Goal: Task Accomplishment & Management: Complete application form

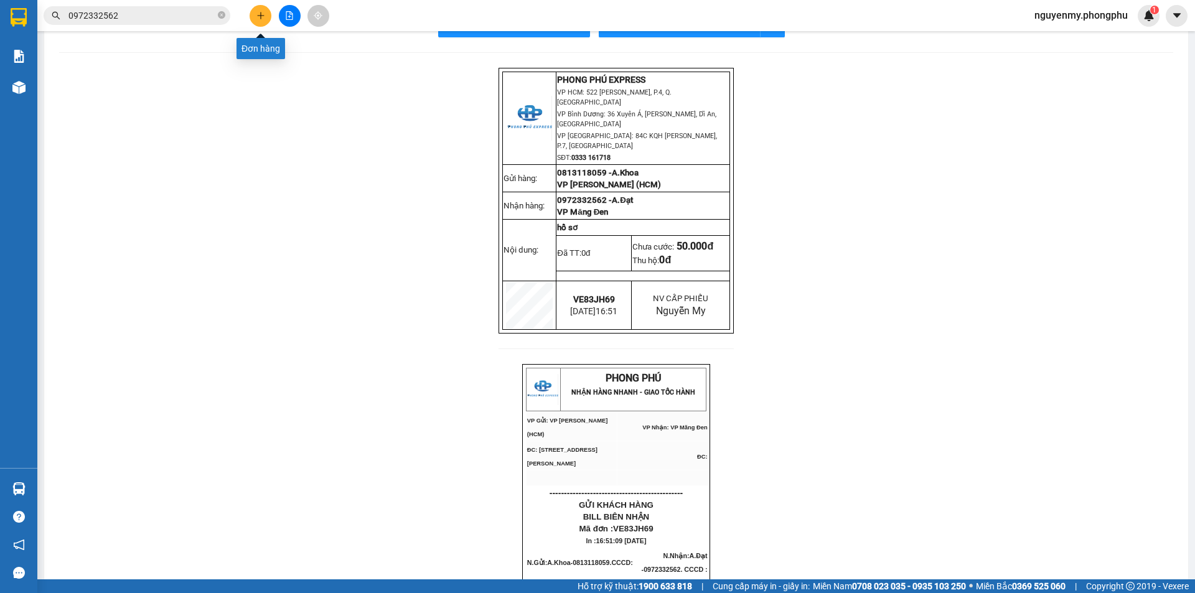
click at [262, 16] on icon "plus" at bounding box center [260, 15] width 7 height 1
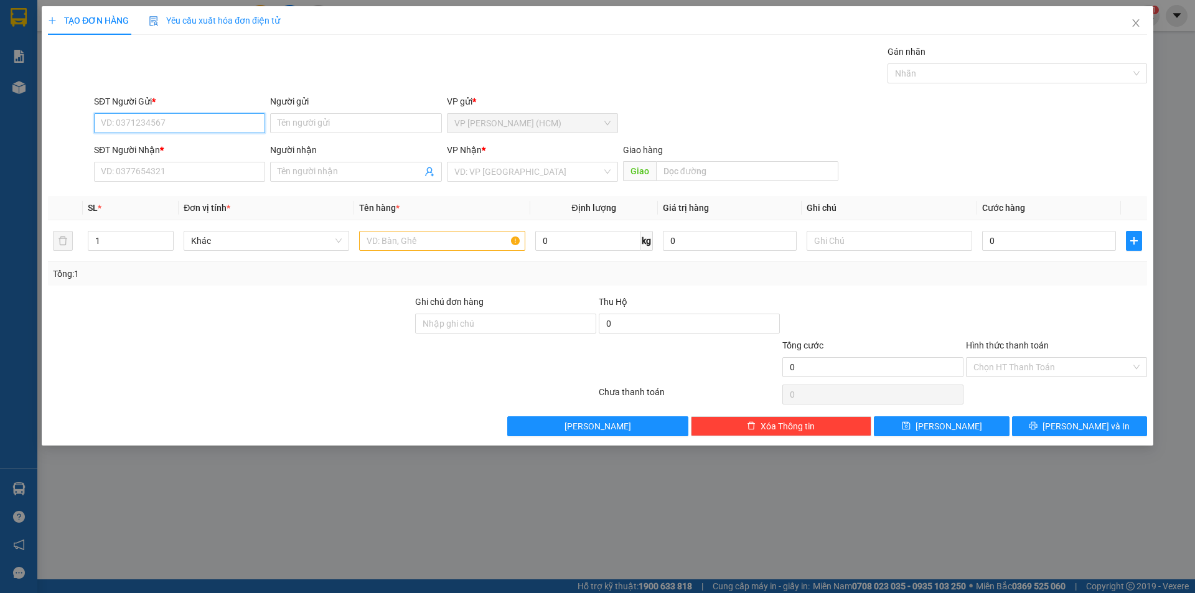
click at [141, 116] on input "SĐT Người Gửi *" at bounding box center [179, 123] width 171 height 20
type input "0855080102"
click at [285, 126] on input "Người gửi" at bounding box center [355, 123] width 171 height 20
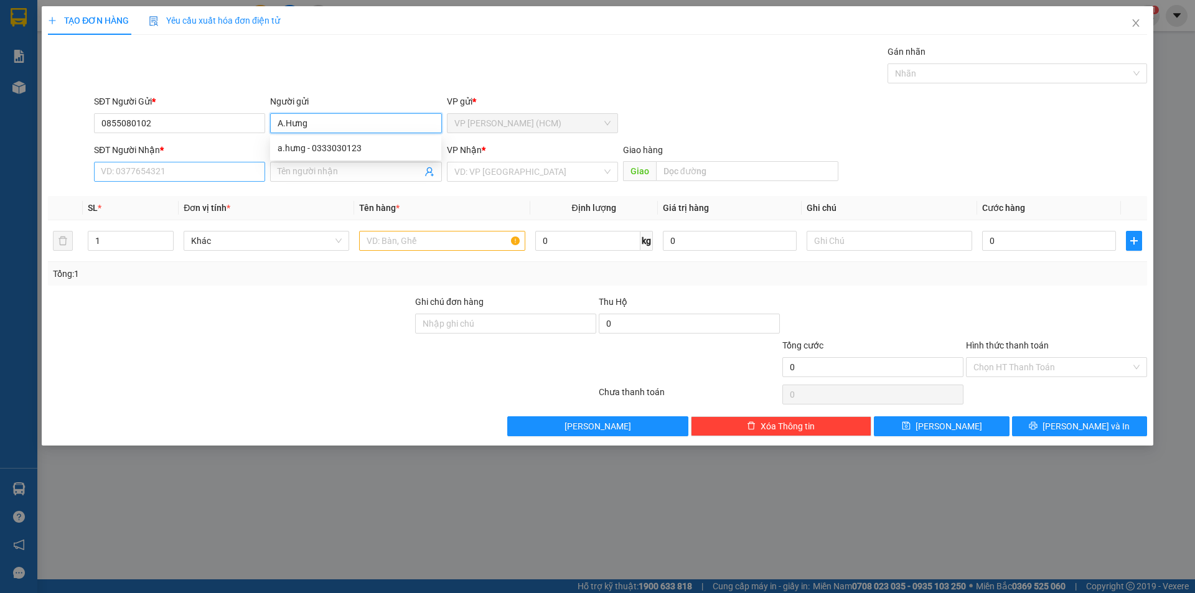
type input "A.Hưng"
click at [184, 164] on input "SĐT Người Nhận *" at bounding box center [179, 172] width 171 height 20
type input "0366400110"
click at [345, 172] on input "Người nhận" at bounding box center [350, 172] width 144 height 14
click at [602, 171] on div "VD: VP [GEOGRAPHIC_DATA]" at bounding box center [532, 172] width 171 height 20
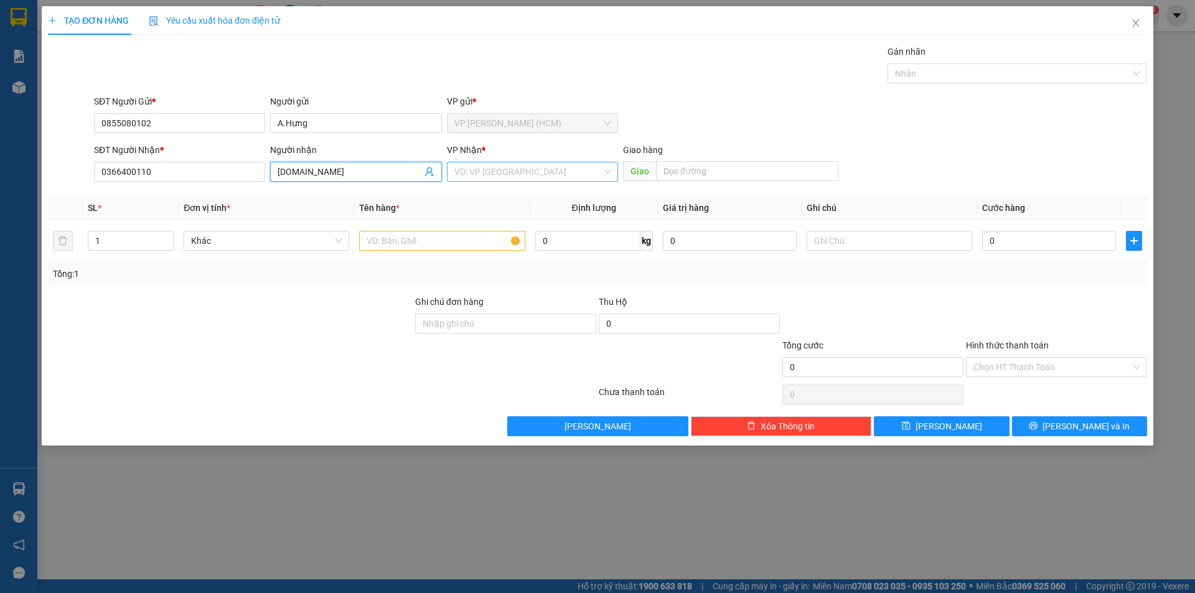
type input "[DOMAIN_NAME]"
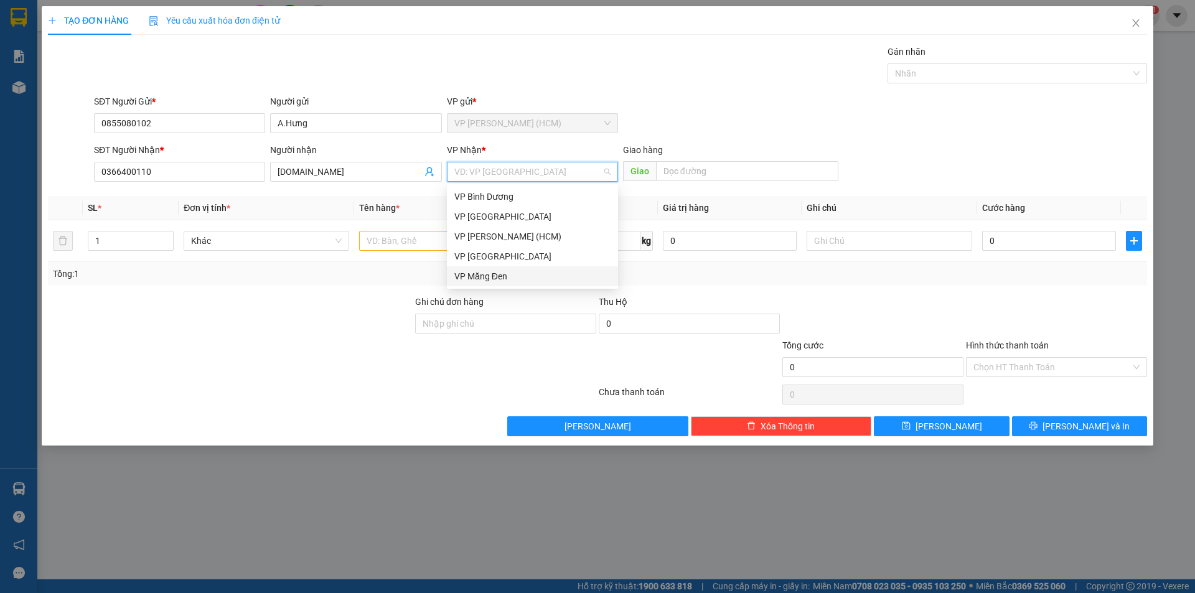
drag, startPoint x: 497, startPoint y: 273, endPoint x: 548, endPoint y: 267, distance: 51.4
click at [500, 273] on div "VP Măng Đen" at bounding box center [532, 277] width 156 height 14
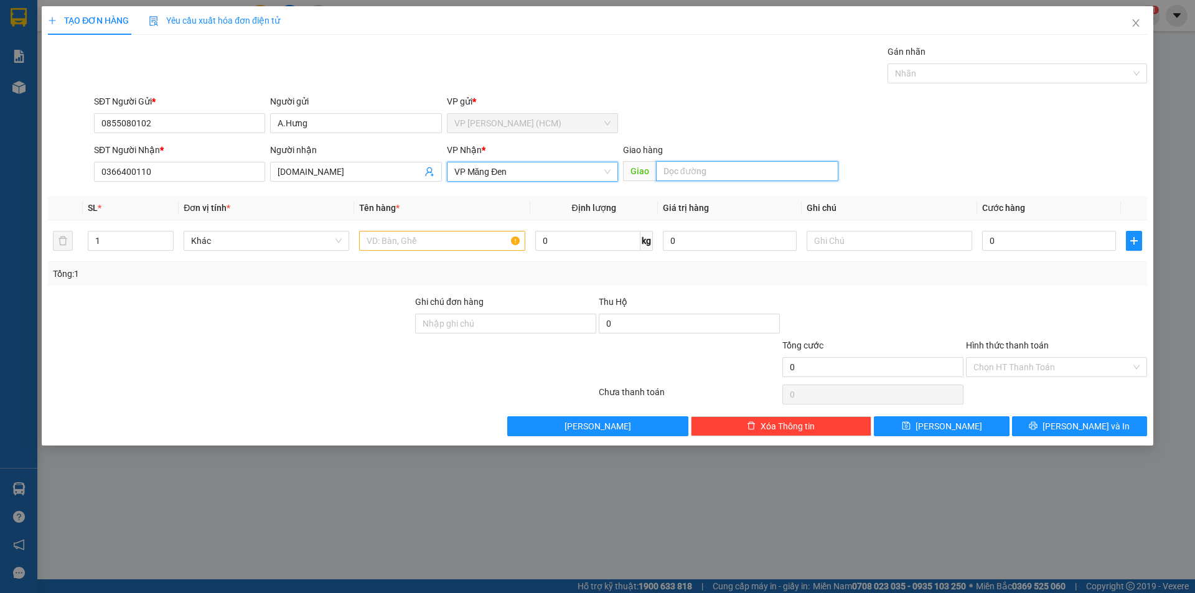
click at [757, 173] on input "text" at bounding box center [747, 171] width 182 height 20
type input "BX.Đức Long"
click at [444, 235] on input "text" at bounding box center [442, 241] width 166 height 20
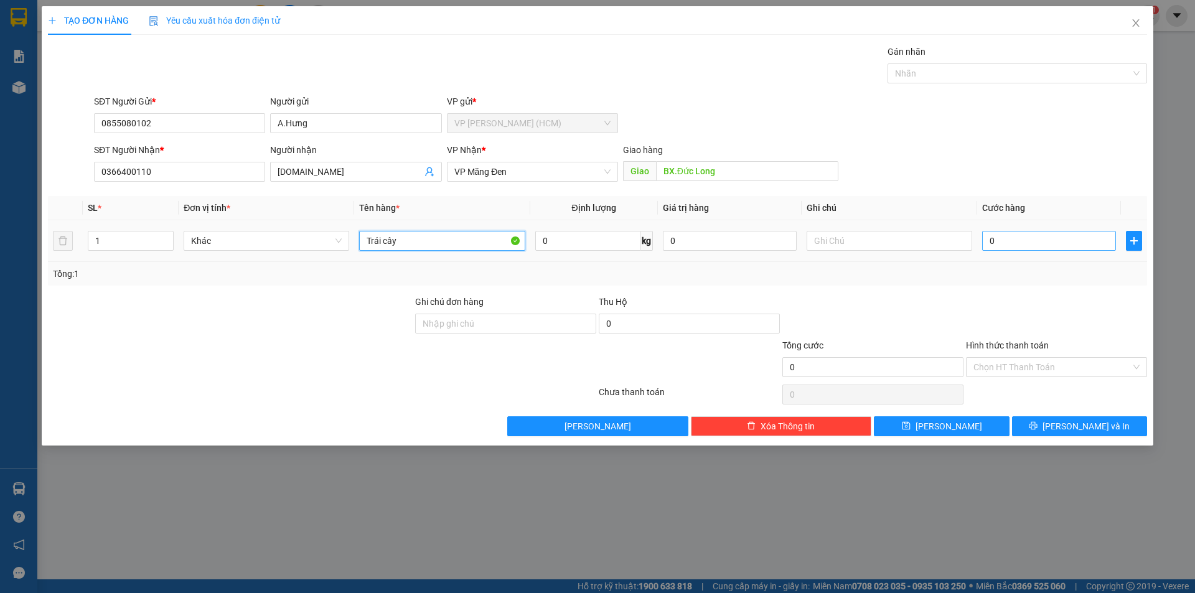
type input "Trái cây"
click at [1037, 236] on input "0" at bounding box center [1049, 241] width 134 height 20
type input "8"
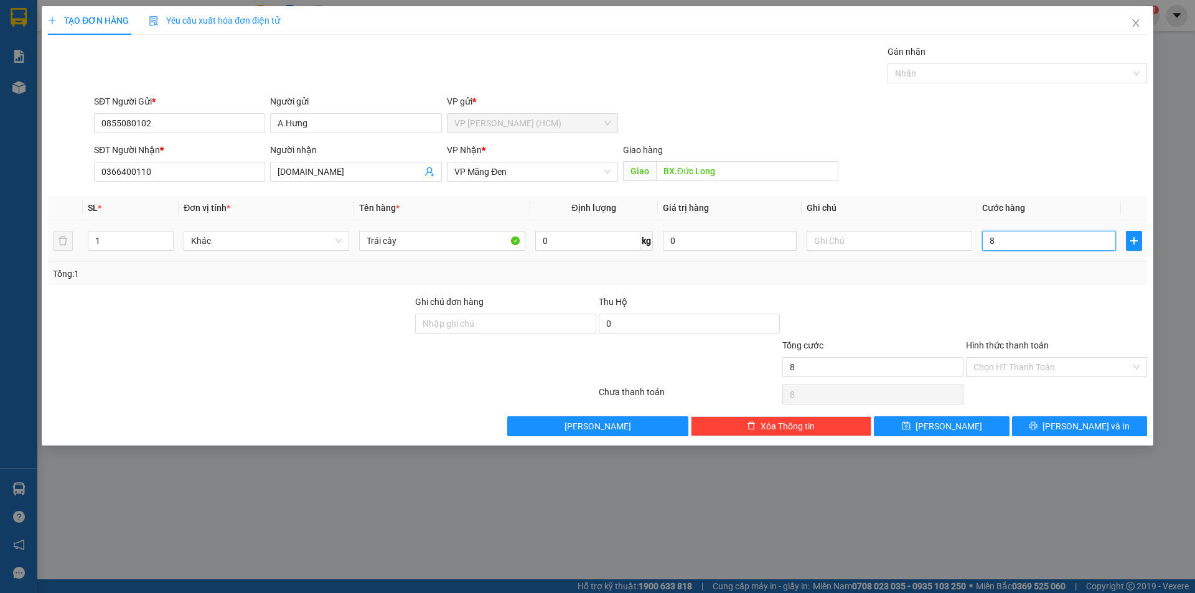
type input "80"
type input "800"
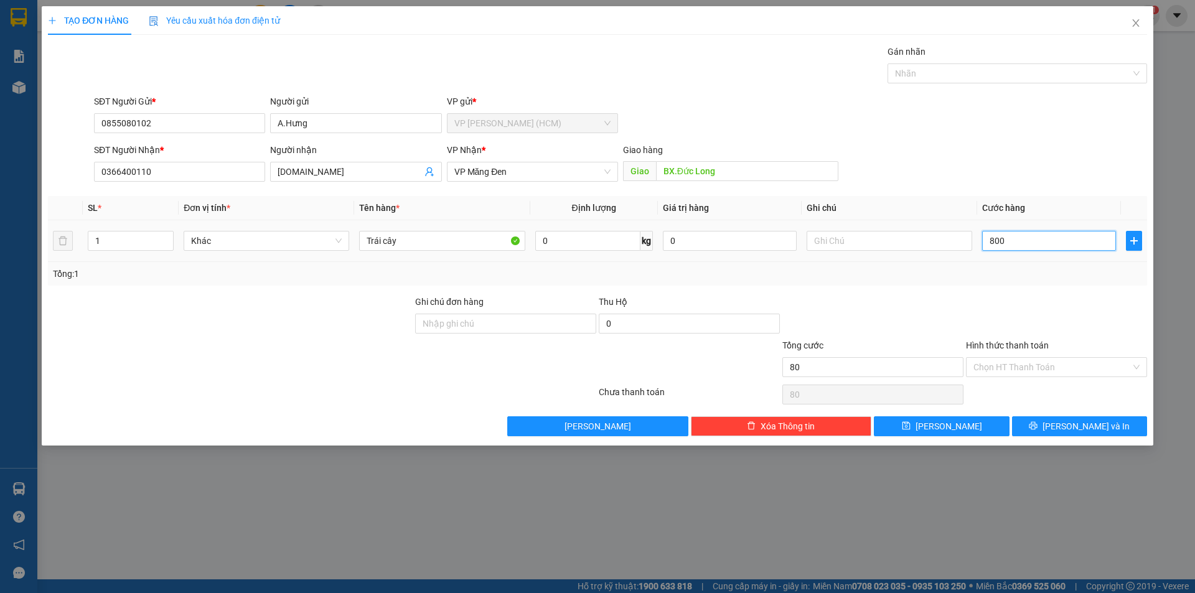
type input "800"
type input "8.000"
type input "80.000"
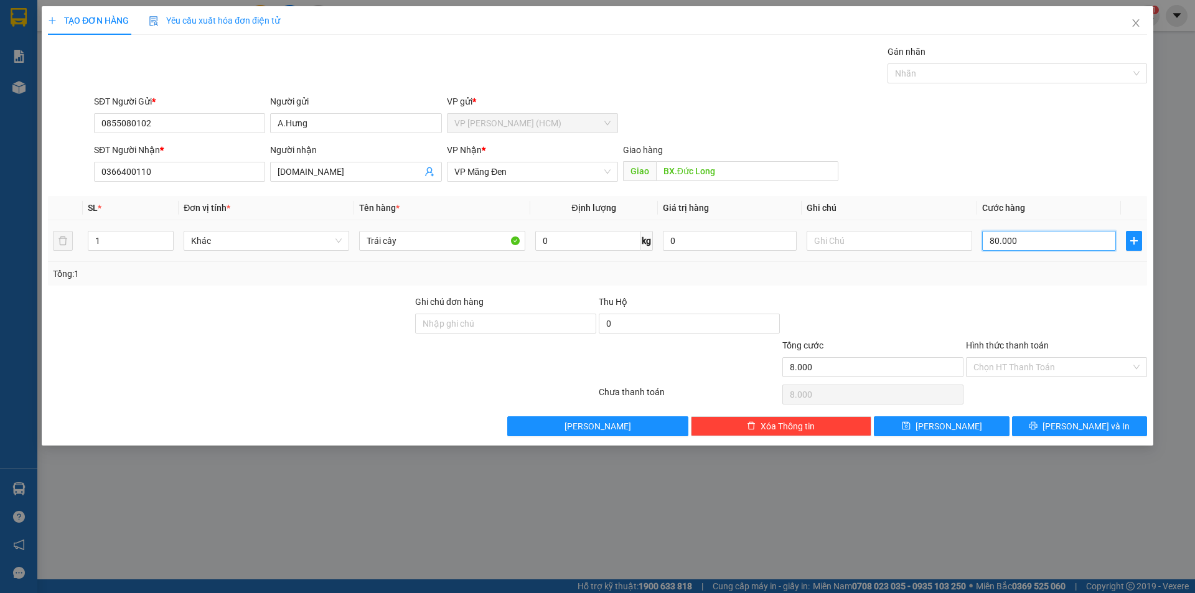
type input "80.000"
type input "800.000"
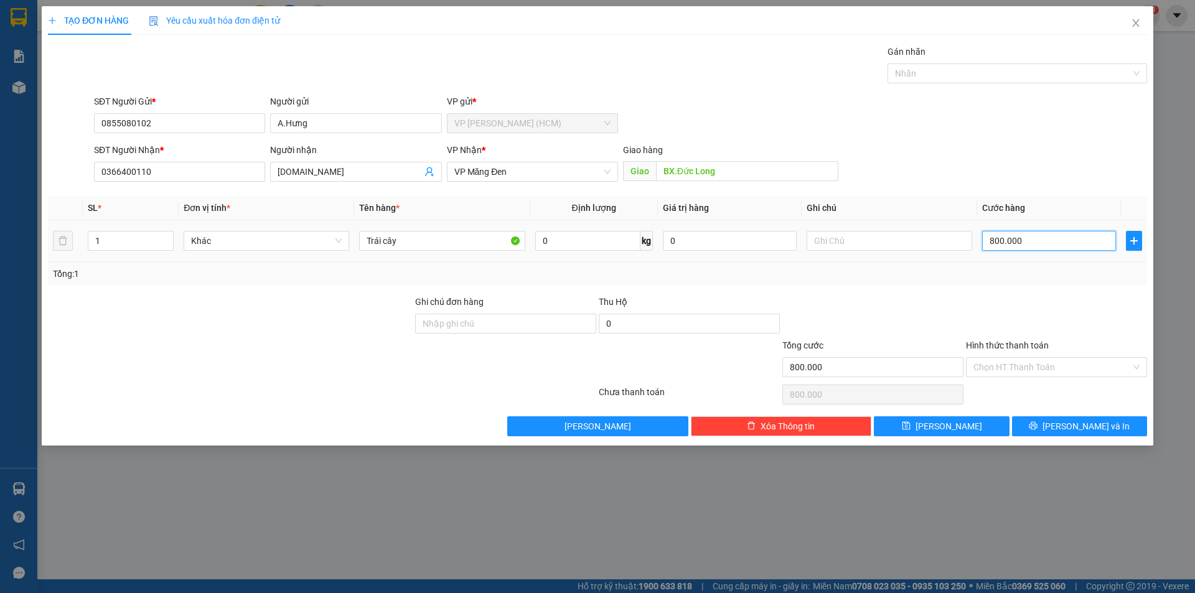
type input "80.000"
click at [1009, 371] on input "Hình thức thanh toán" at bounding box center [1052, 367] width 157 height 19
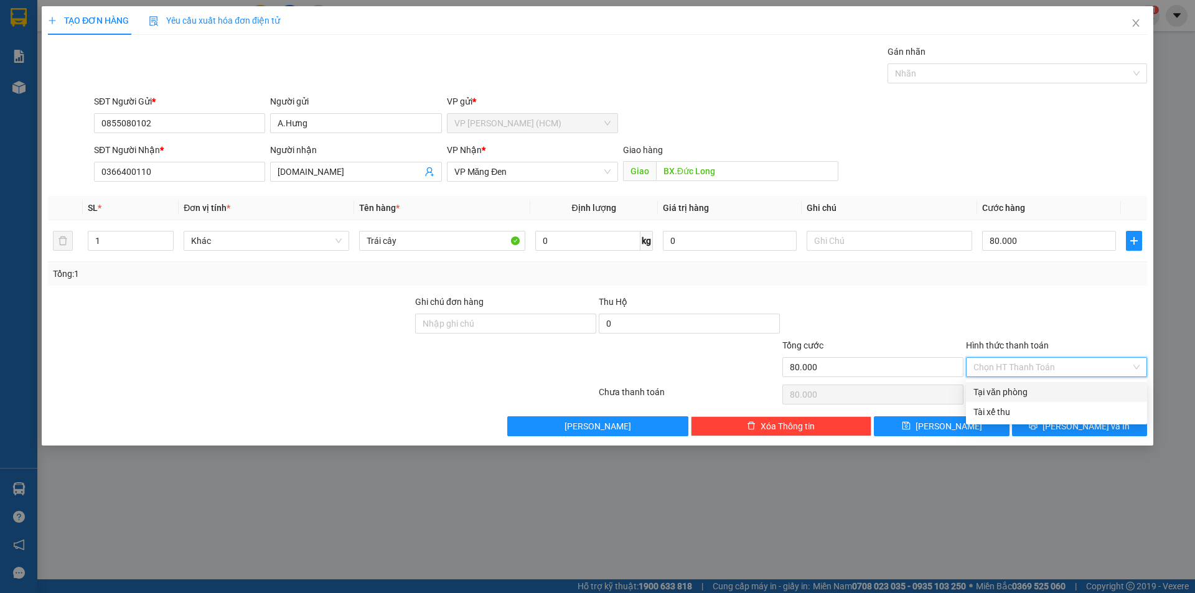
click at [997, 392] on div "Tại văn phòng" at bounding box center [1057, 392] width 166 height 14
type input "0"
click at [1077, 426] on span "[PERSON_NAME] và In" at bounding box center [1086, 427] width 87 height 14
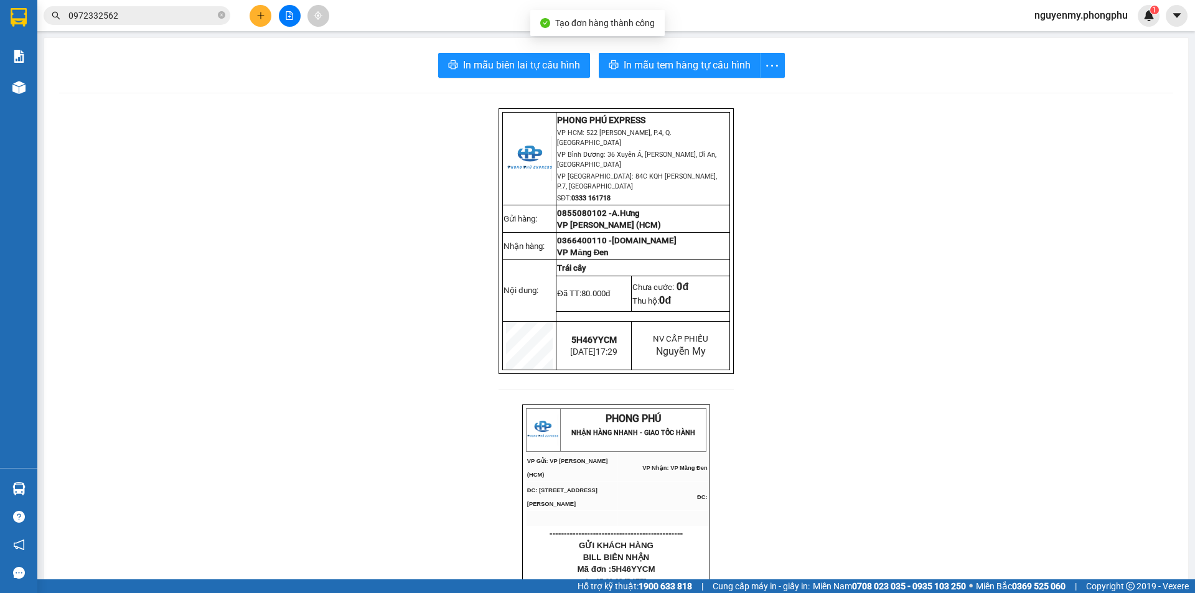
click at [531, 59] on span "In mẫu biên lai tự cấu hình" at bounding box center [521, 65] width 117 height 16
click at [638, 60] on span "In mẫu tem hàng tự cấu hình" at bounding box center [687, 65] width 127 height 16
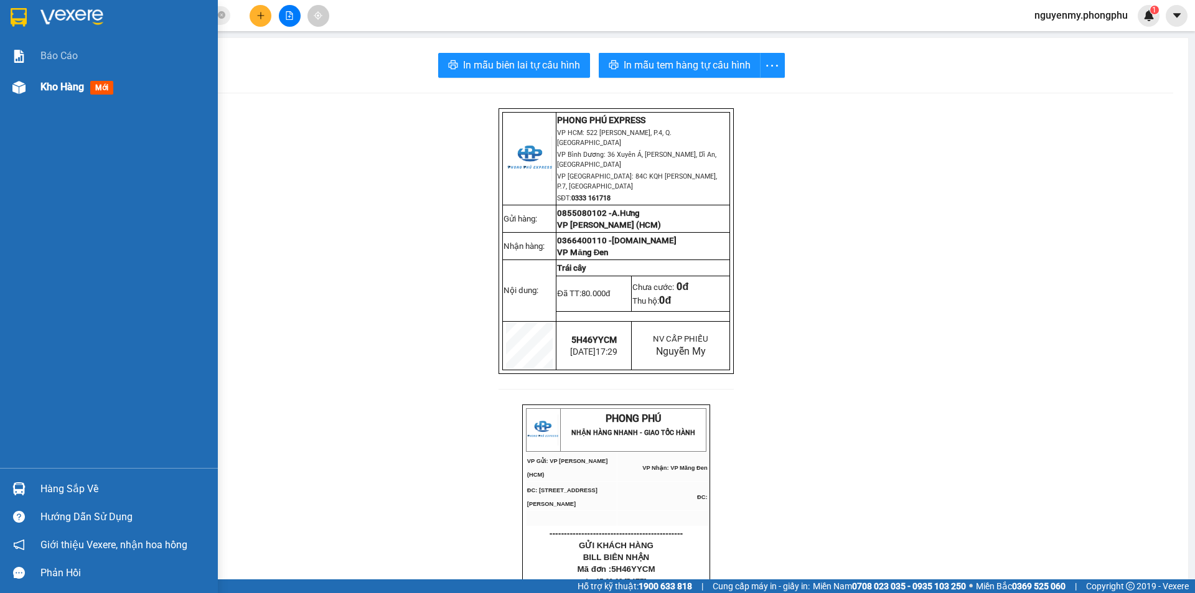
click at [20, 93] on img at bounding box center [18, 87] width 13 height 13
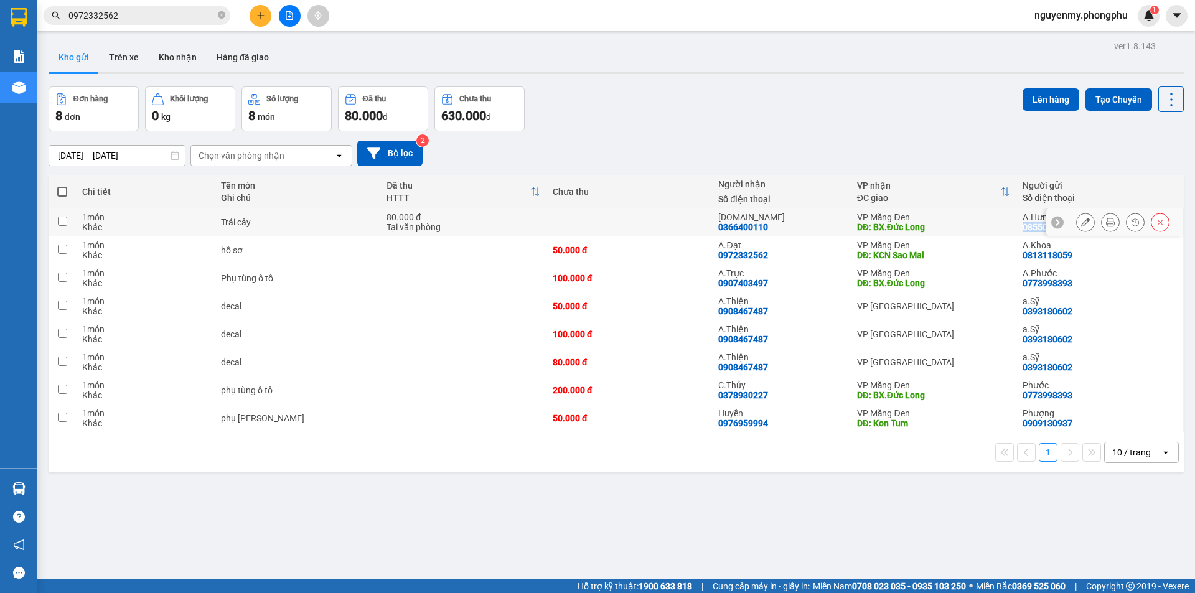
drag, startPoint x: 1011, startPoint y: 227, endPoint x: 1129, endPoint y: 228, distance: 118.3
click at [1129, 228] on tr "1 món Khác Trái cây 80.000 đ Tại văn phòng [DOMAIN_NAME] 0366400110 VP Măng Đen…" at bounding box center [616, 223] width 1135 height 28
checkbox input "true"
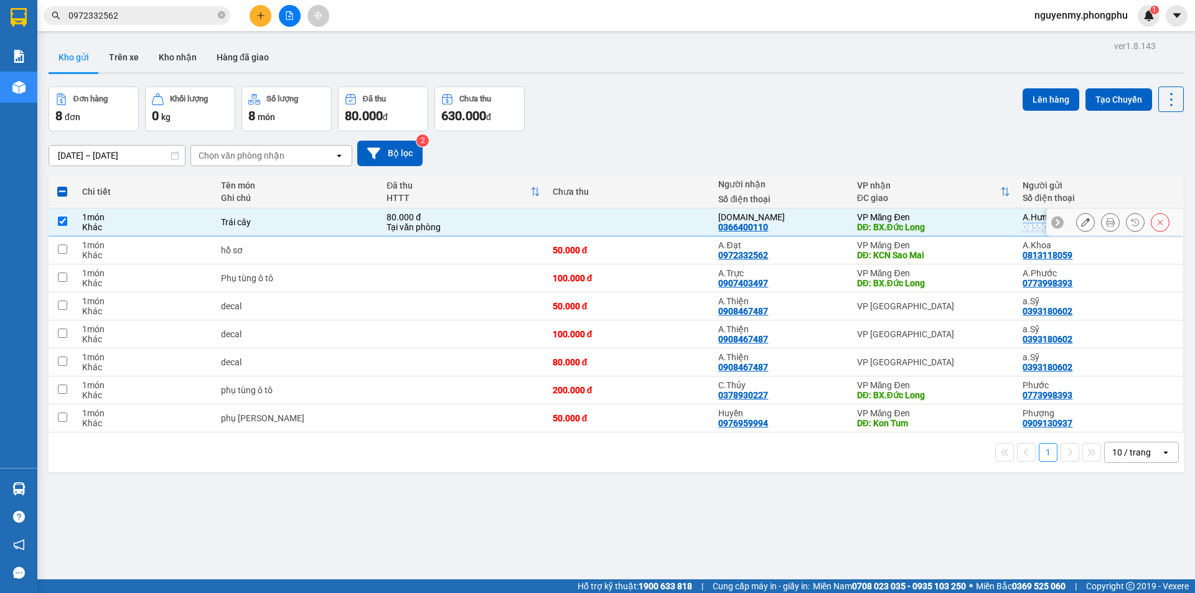
copy tr "0855080102"
click at [263, 273] on div "Phụ tùng ô tô" at bounding box center [298, 278] width 154 height 10
checkbox input "true"
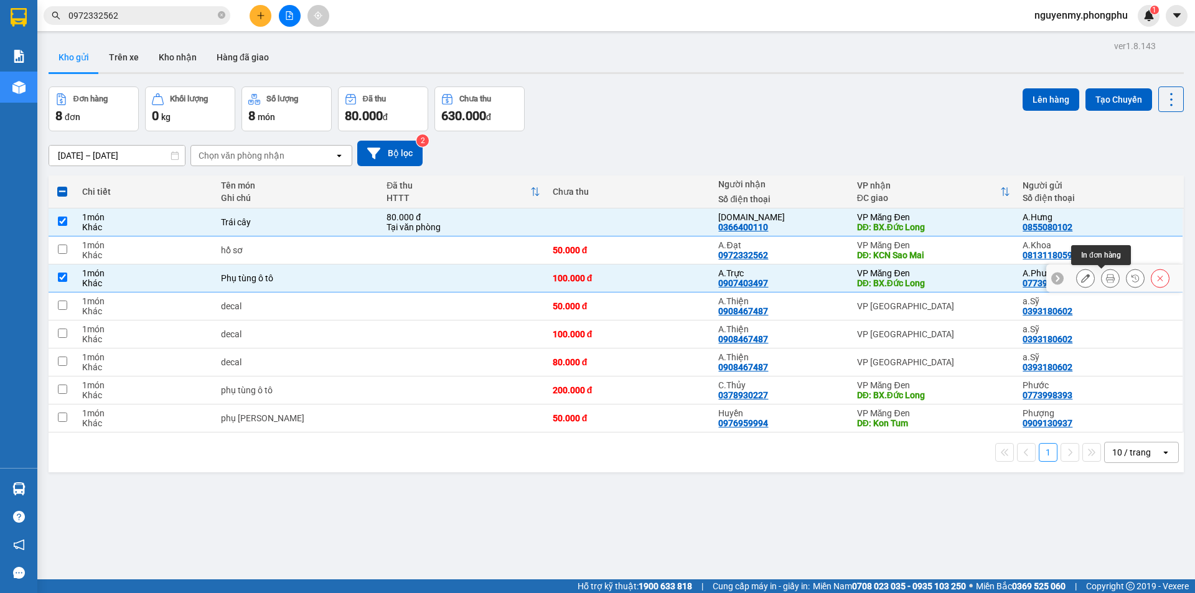
click at [1106, 281] on icon at bounding box center [1110, 278] width 9 height 9
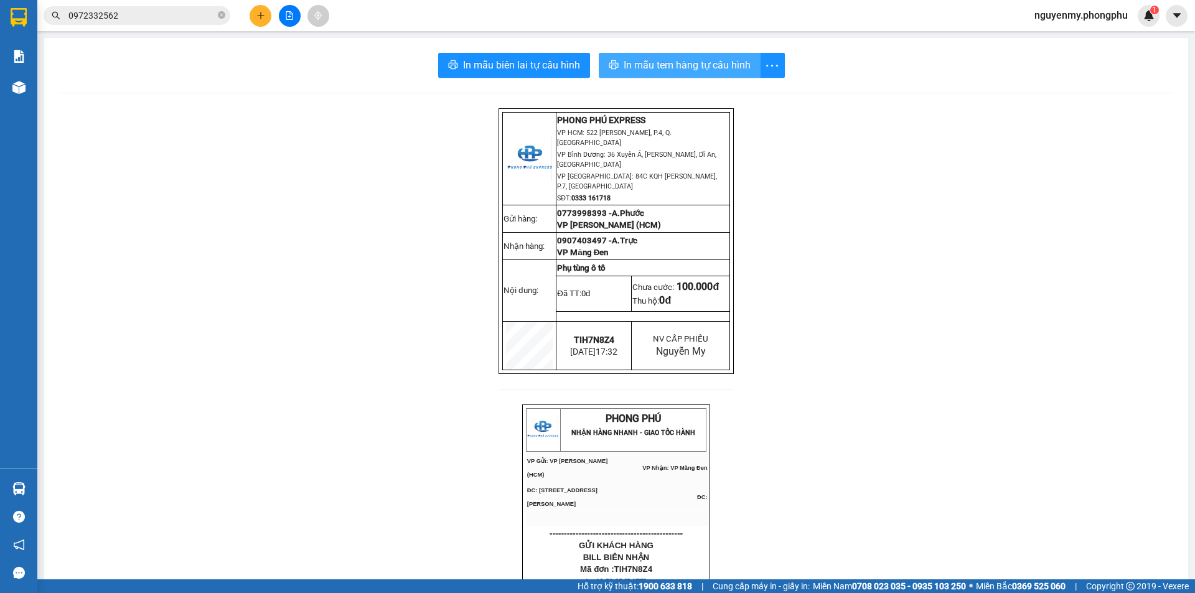
click at [688, 62] on span "In mẫu tem hàng tự cấu hình" at bounding box center [687, 65] width 127 height 16
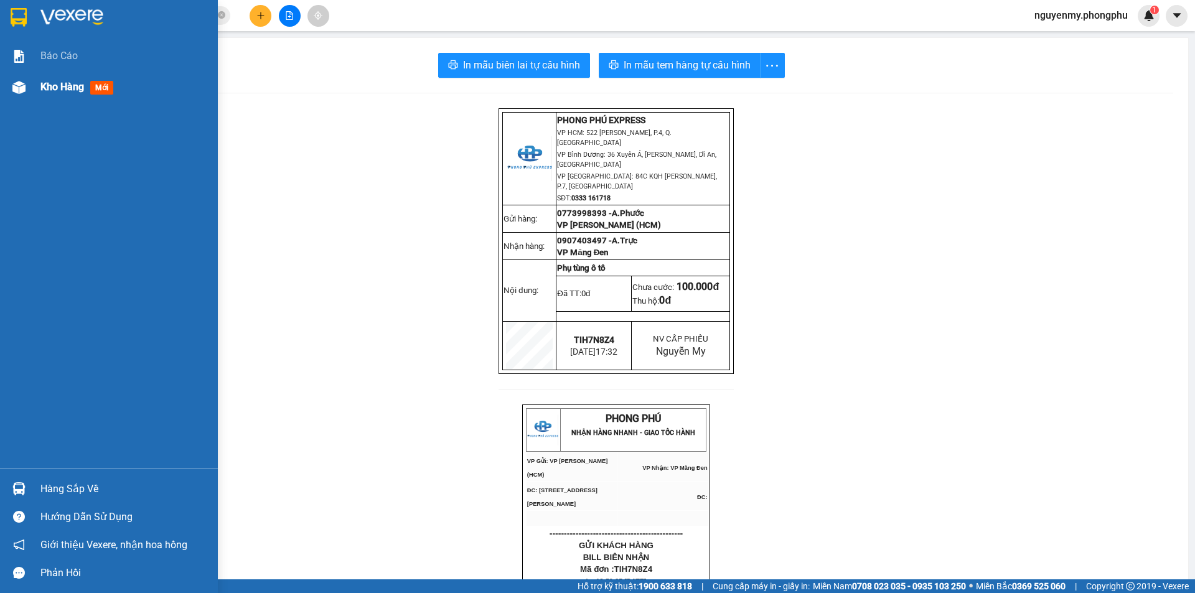
click at [21, 84] on img at bounding box center [18, 87] width 13 height 13
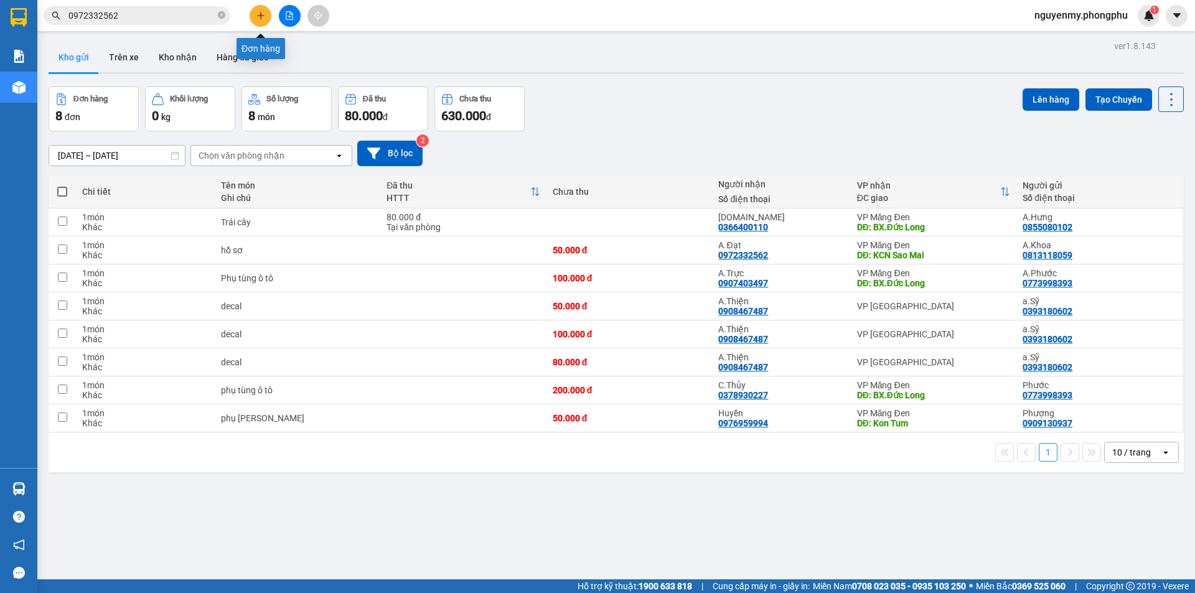
click at [259, 17] on icon "plus" at bounding box center [260, 15] width 9 height 9
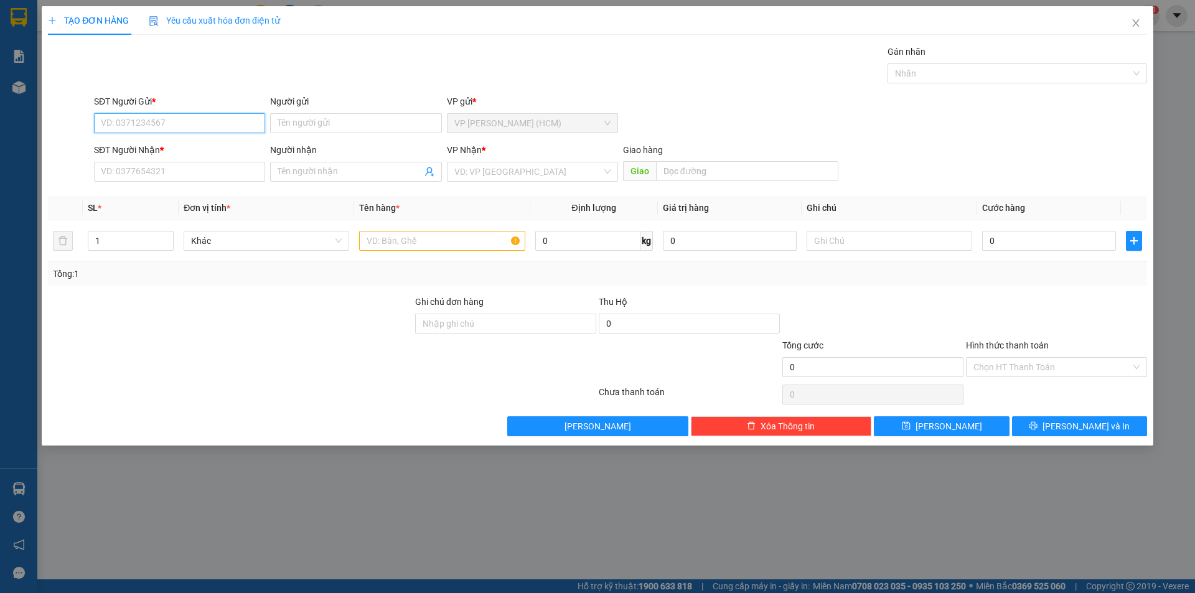
click at [169, 121] on input "SĐT Người Gửi *" at bounding box center [179, 123] width 171 height 20
click at [251, 124] on input "SĐT Người Gửi *" at bounding box center [179, 123] width 171 height 20
type input "09"
click at [160, 117] on input "09" at bounding box center [179, 123] width 171 height 20
drag, startPoint x: 121, startPoint y: 126, endPoint x: 98, endPoint y: 124, distance: 23.1
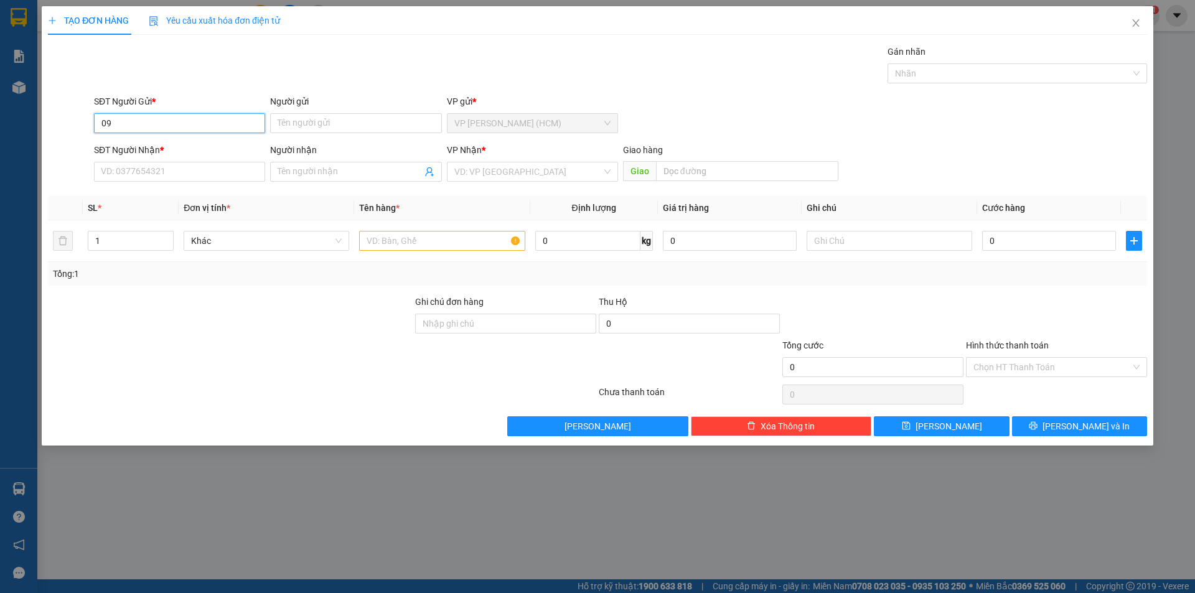
click at [98, 124] on input "09" at bounding box center [179, 123] width 171 height 20
click at [118, 177] on input "SĐT Người Nhận *" at bounding box center [179, 172] width 171 height 20
click at [195, 167] on input "SĐT Người Nhận *" at bounding box center [179, 172] width 171 height 20
type input "0"
click at [112, 172] on input "SĐT Người Nhận *" at bounding box center [179, 172] width 171 height 20
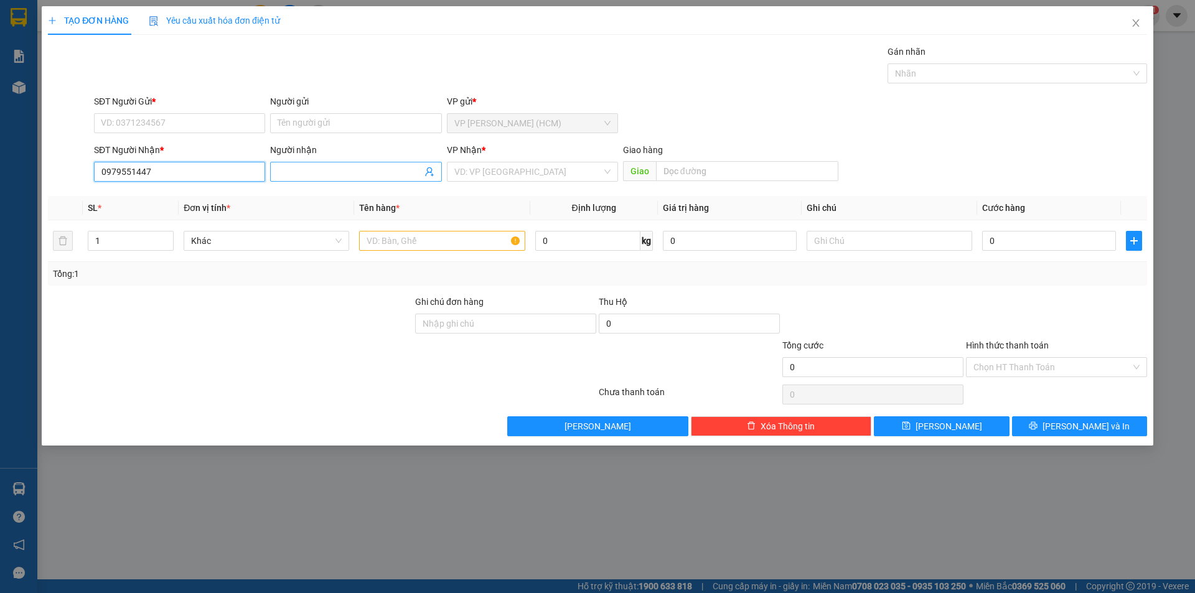
type input "0979551447"
click at [314, 164] on span at bounding box center [355, 172] width 171 height 20
type input "A.Hòa"
click at [199, 124] on input "SĐT Người Gửi *" at bounding box center [179, 123] width 171 height 20
click at [199, 124] on input "0" at bounding box center [179, 123] width 171 height 20
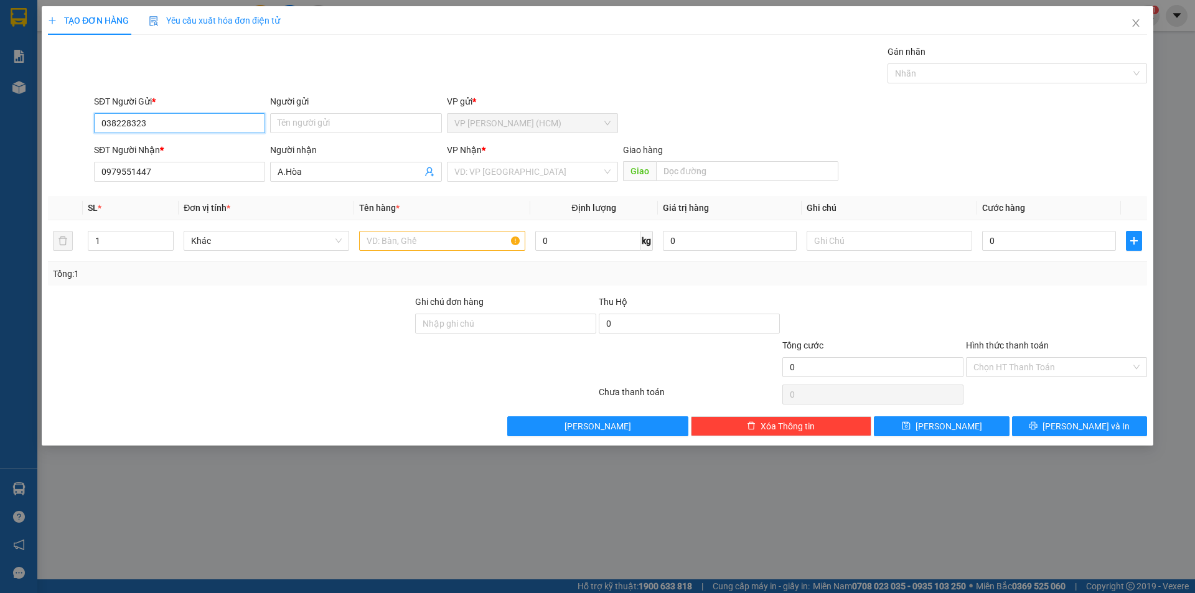
type input "038228323"
click at [332, 114] on div "Người gửi Tên người gửi" at bounding box center [355, 117] width 171 height 44
click at [346, 127] on input "Người gửi" at bounding box center [355, 123] width 171 height 20
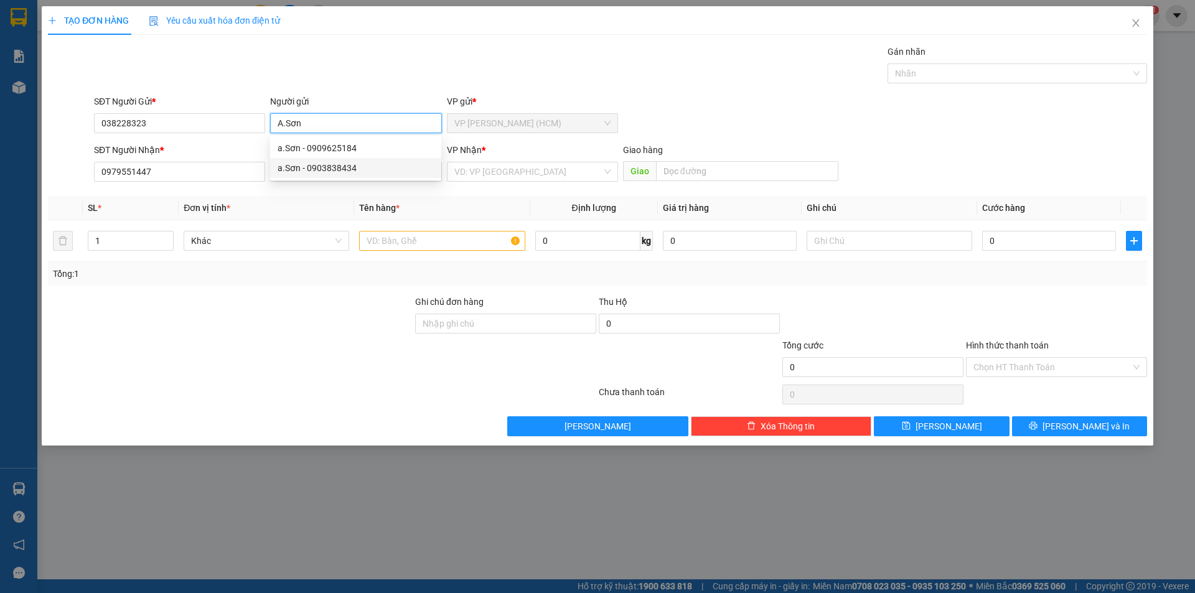
type input "A.Sơn"
click at [299, 220] on th "Đơn vị tính *" at bounding box center [267, 208] width 176 height 24
click at [136, 195] on div "Transit Pickup Surcharge Ids Transit Deliver Surcharge Ids Transit Deliver Surc…" at bounding box center [597, 241] width 1099 height 392
click at [480, 177] on input "search" at bounding box center [528, 171] width 148 height 19
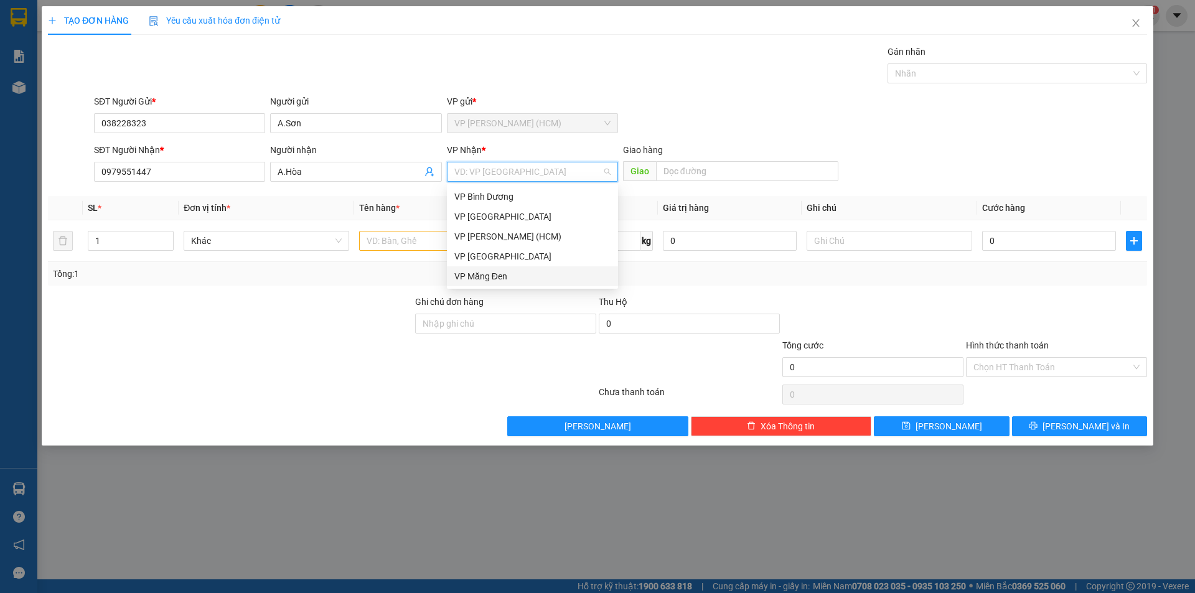
click at [504, 271] on div "VP Măng Đen" at bounding box center [532, 277] width 156 height 14
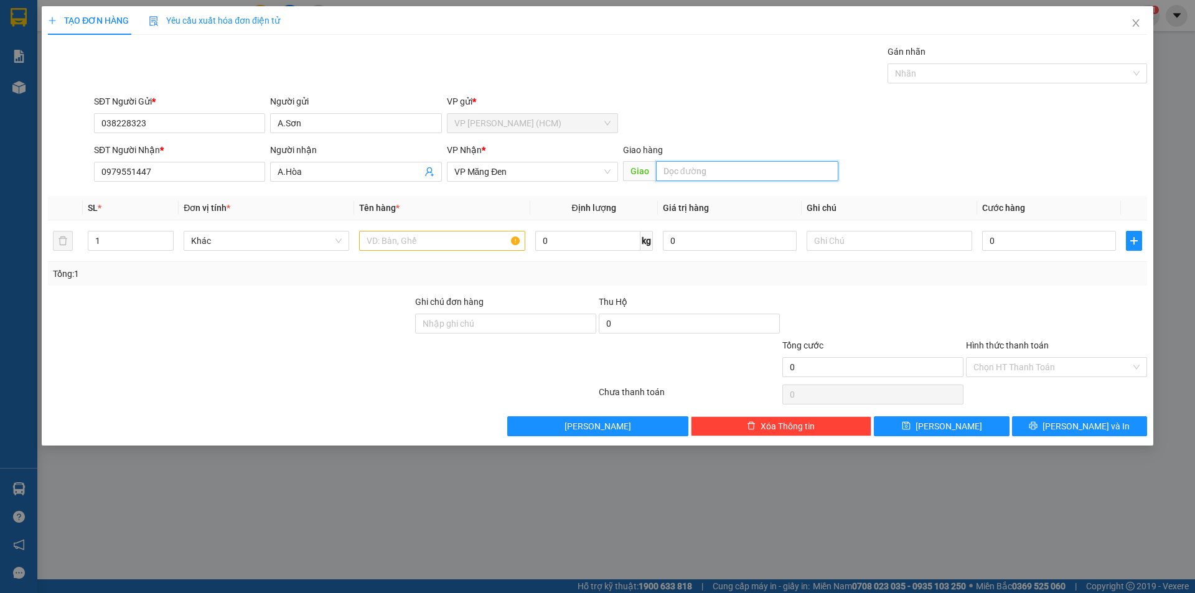
click at [690, 174] on input "text" at bounding box center [747, 171] width 182 height 20
click at [683, 167] on input "BX>đức Long" at bounding box center [747, 171] width 182 height 20
type input "BX.Đức Long"
click at [875, 135] on div "SĐT Người Gửi * 038228323 Người gửi A.Sơn VP gửi * VP [PERSON_NAME] (HCM)" at bounding box center [621, 117] width 1058 height 44
drag, startPoint x: 413, startPoint y: 246, endPoint x: 420, endPoint y: 245, distance: 7.0
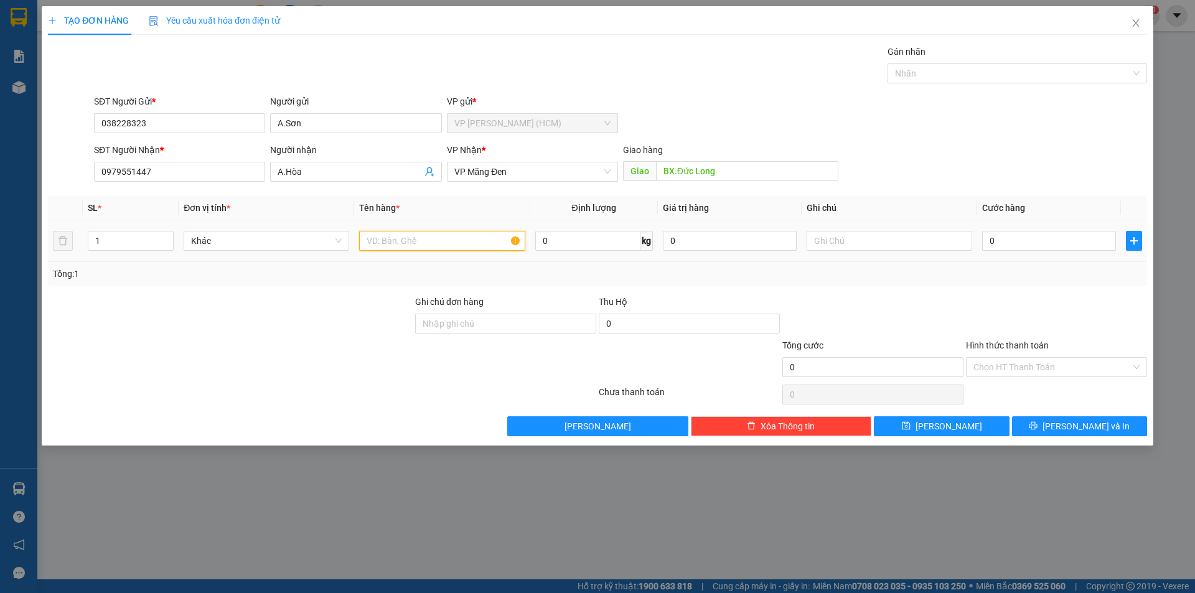
click at [414, 246] on input "text" at bounding box center [442, 241] width 166 height 20
click at [382, 240] on input "Cá cảnh" at bounding box center [442, 241] width 166 height 20
type input "Cá Cảnh"
click at [313, 329] on div at bounding box center [230, 317] width 367 height 44
click at [1006, 238] on input "0" at bounding box center [1049, 241] width 134 height 20
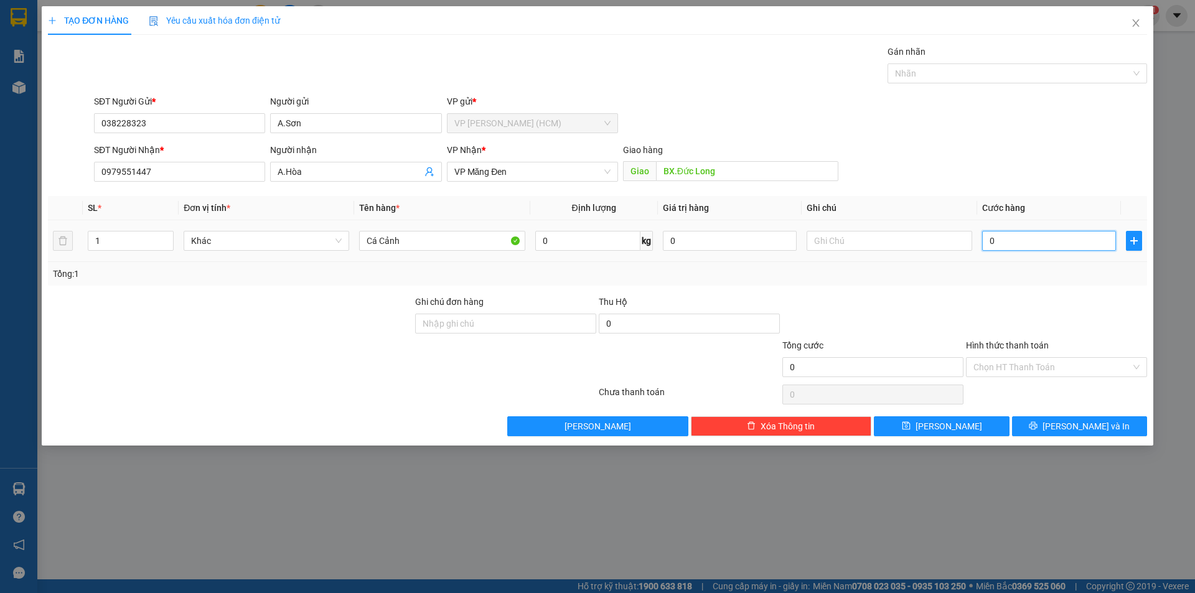
type input "1"
type input "10"
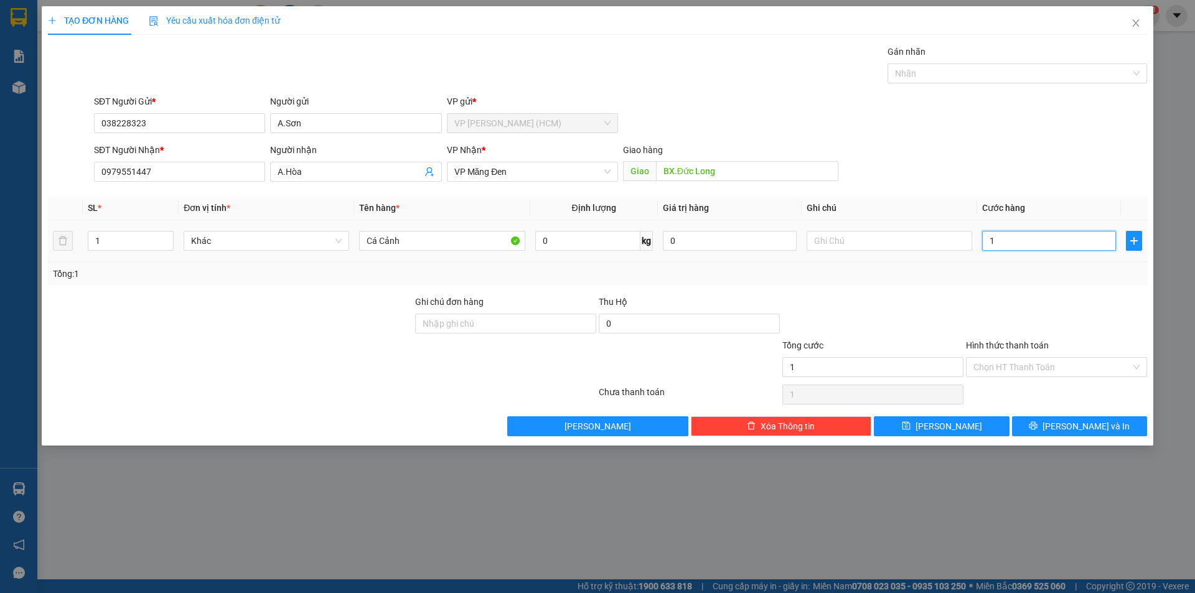
type input "10"
type input "100"
type input "1.000"
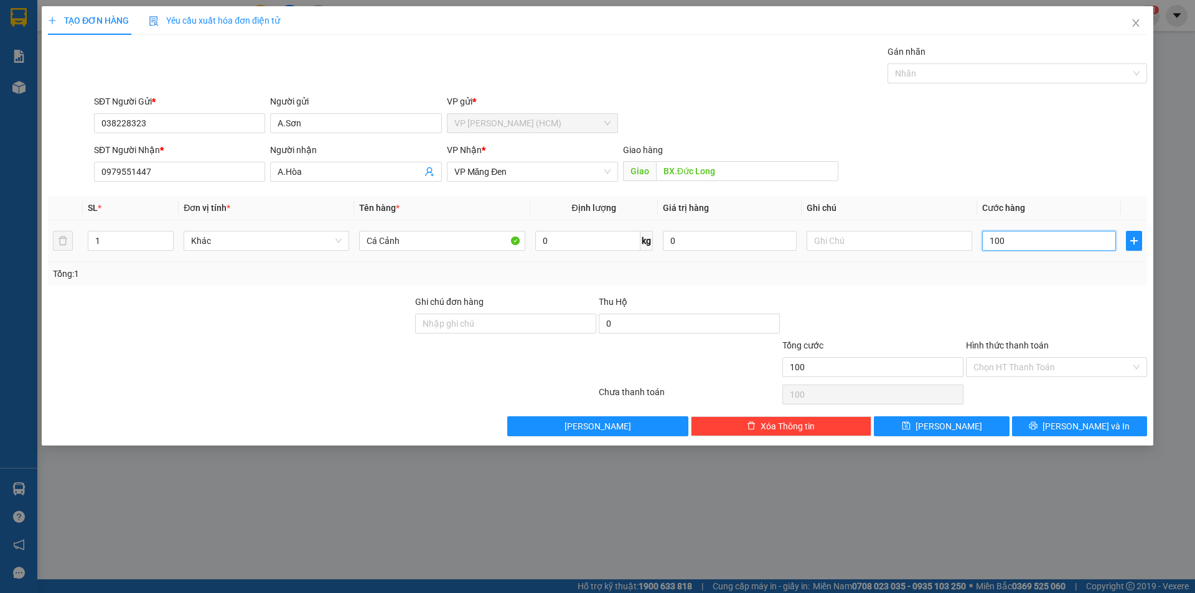
type input "1.000"
type input "10.000"
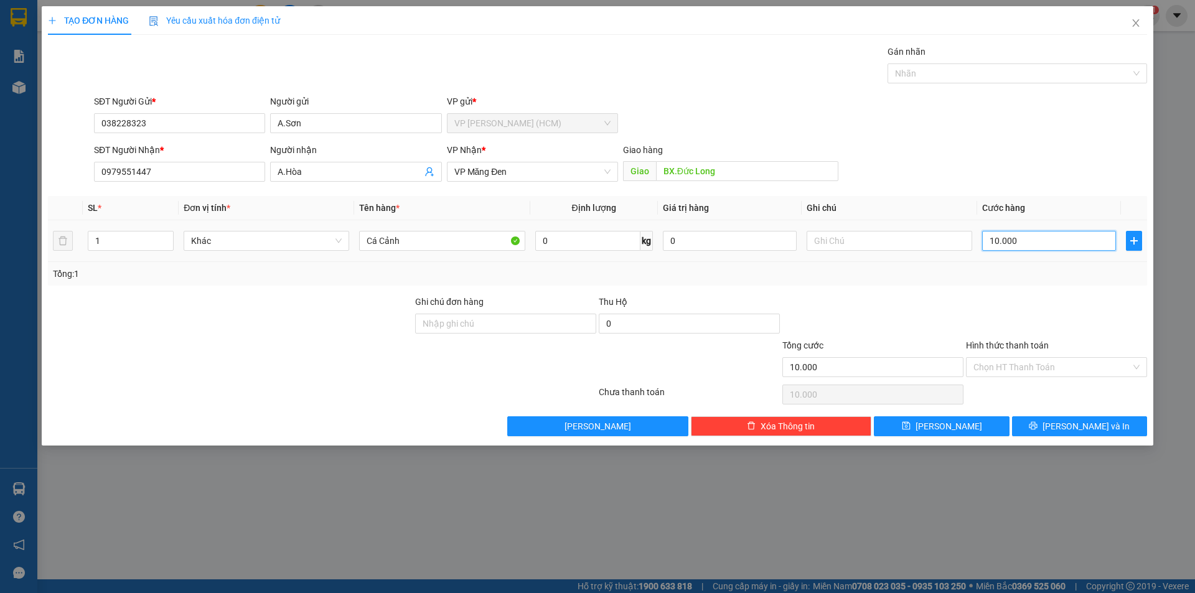
type input "100.000"
click at [934, 299] on div at bounding box center [873, 317] width 184 height 44
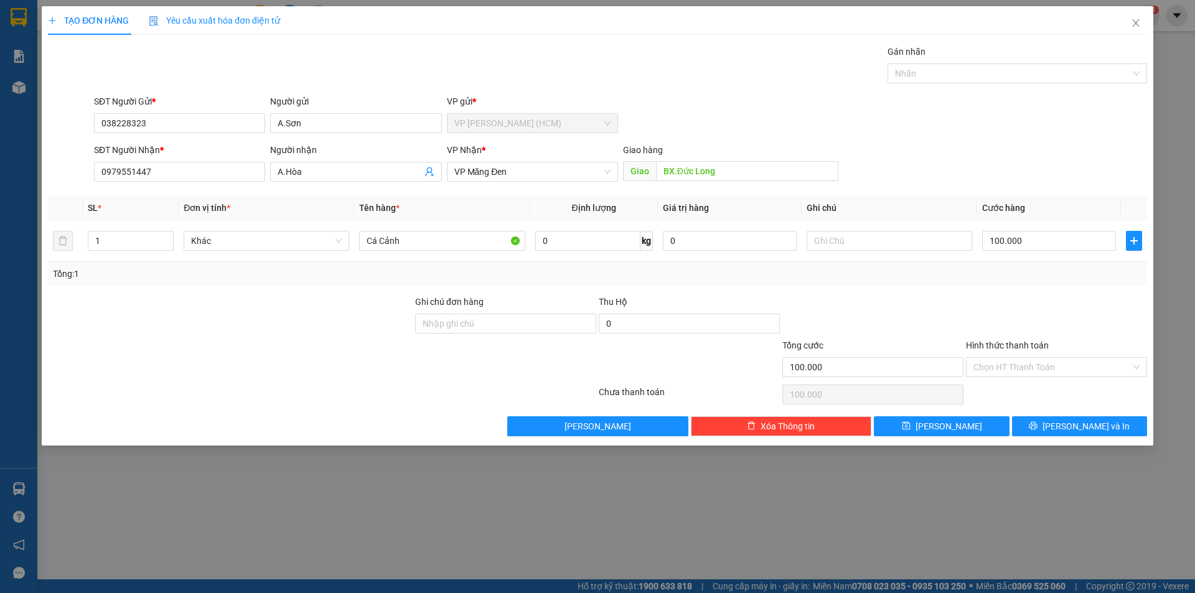
click at [933, 299] on div at bounding box center [873, 317] width 184 height 44
click at [1058, 370] on input "Hình thức thanh toán" at bounding box center [1052, 367] width 157 height 19
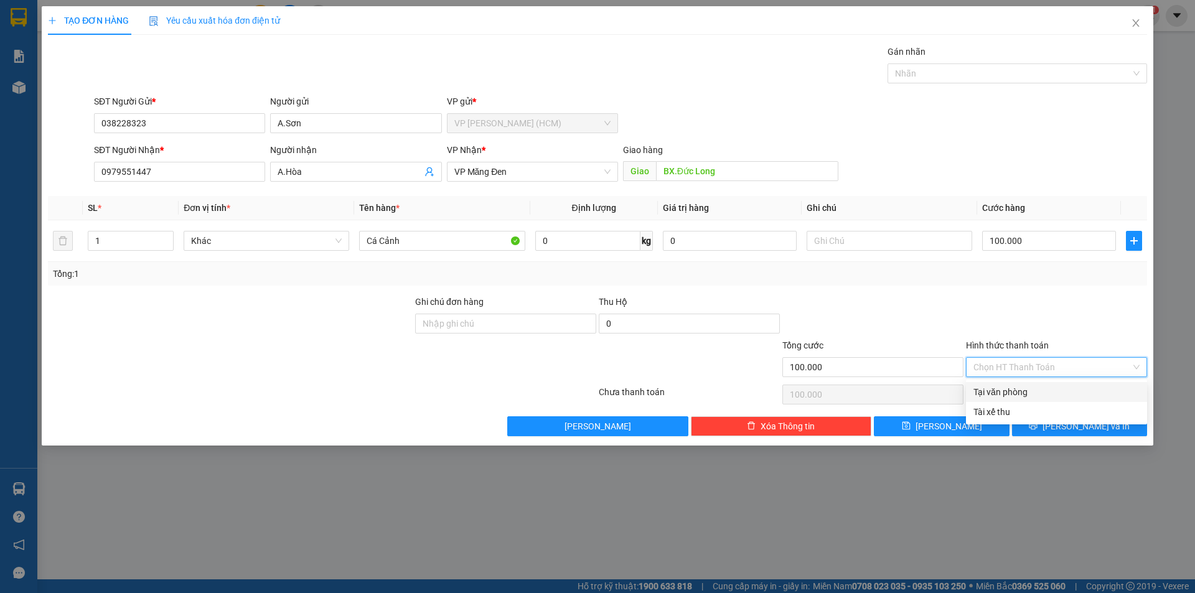
click at [992, 392] on div "Tại văn phòng" at bounding box center [1057, 392] width 166 height 14
type input "0"
click at [1039, 367] on span "Tại văn phòng" at bounding box center [1057, 367] width 166 height 19
click at [987, 410] on div "Tài xế thu" at bounding box center [1057, 412] width 166 height 14
click at [1039, 369] on span "Tài xế thu" at bounding box center [1057, 367] width 166 height 19
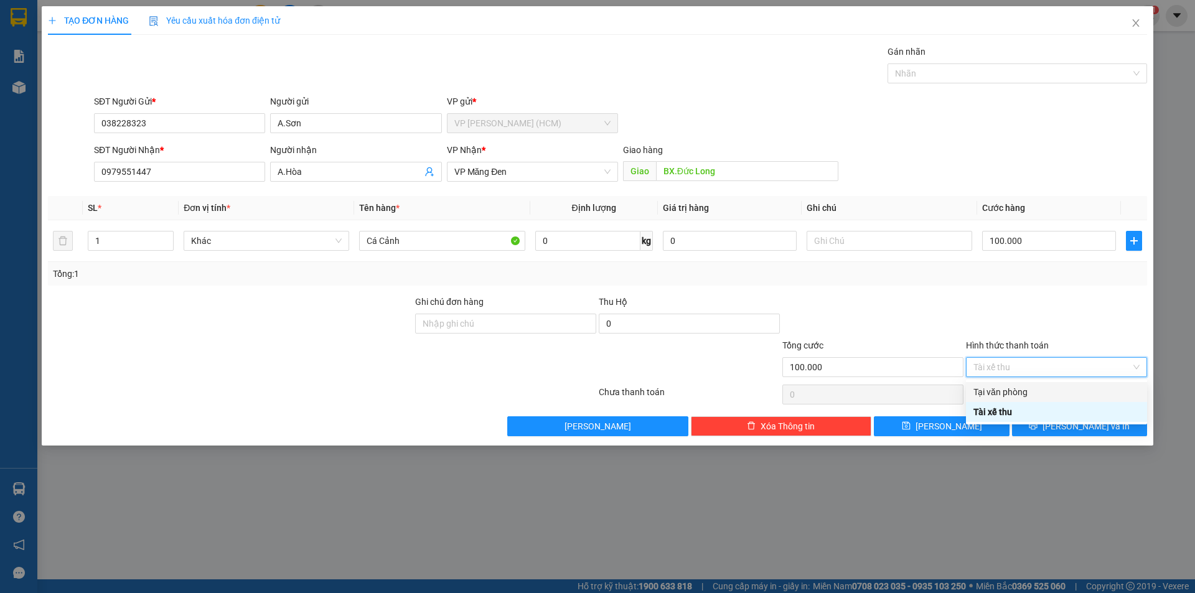
click at [1009, 391] on div "Tại văn phòng" at bounding box center [1057, 392] width 166 height 14
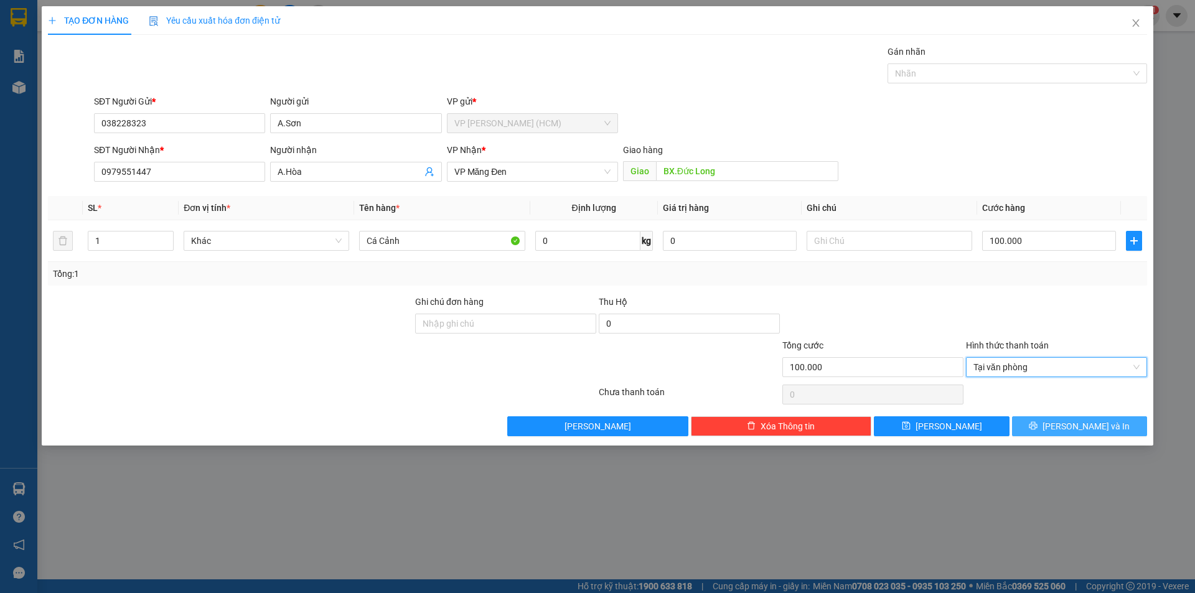
click at [1047, 423] on button "[PERSON_NAME] và In" at bounding box center [1079, 426] width 135 height 20
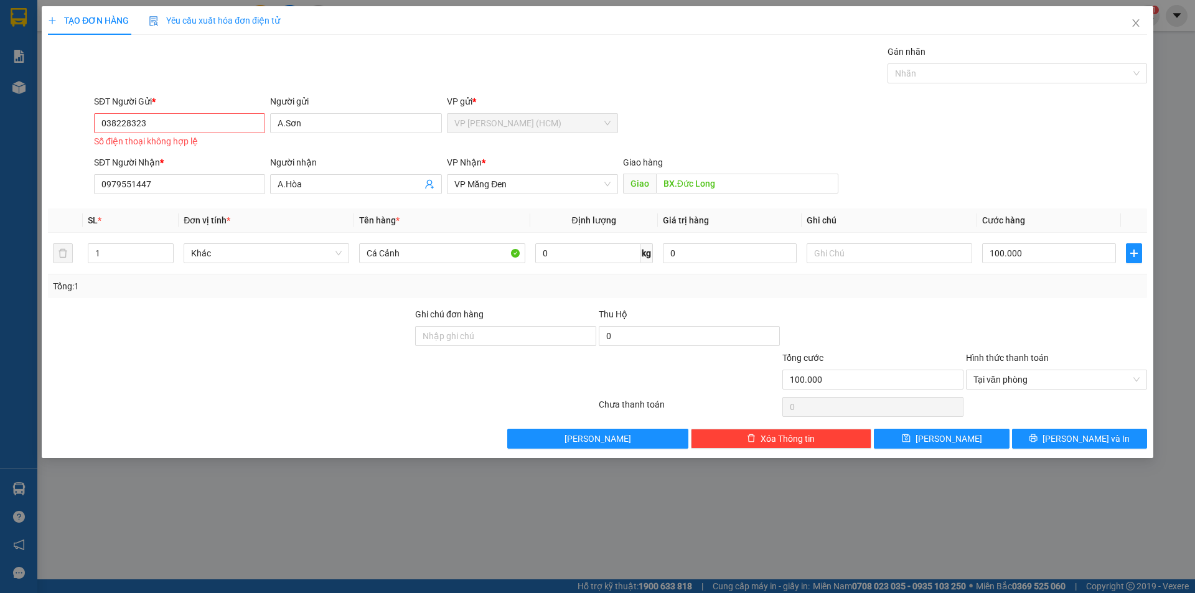
click at [63, 148] on div at bounding box center [70, 123] width 46 height 56
click at [159, 126] on input "038228323" at bounding box center [179, 123] width 171 height 20
click at [111, 122] on input "038228323" at bounding box center [179, 123] width 171 height 20
click at [203, 118] on input "038228323" at bounding box center [179, 123] width 171 height 20
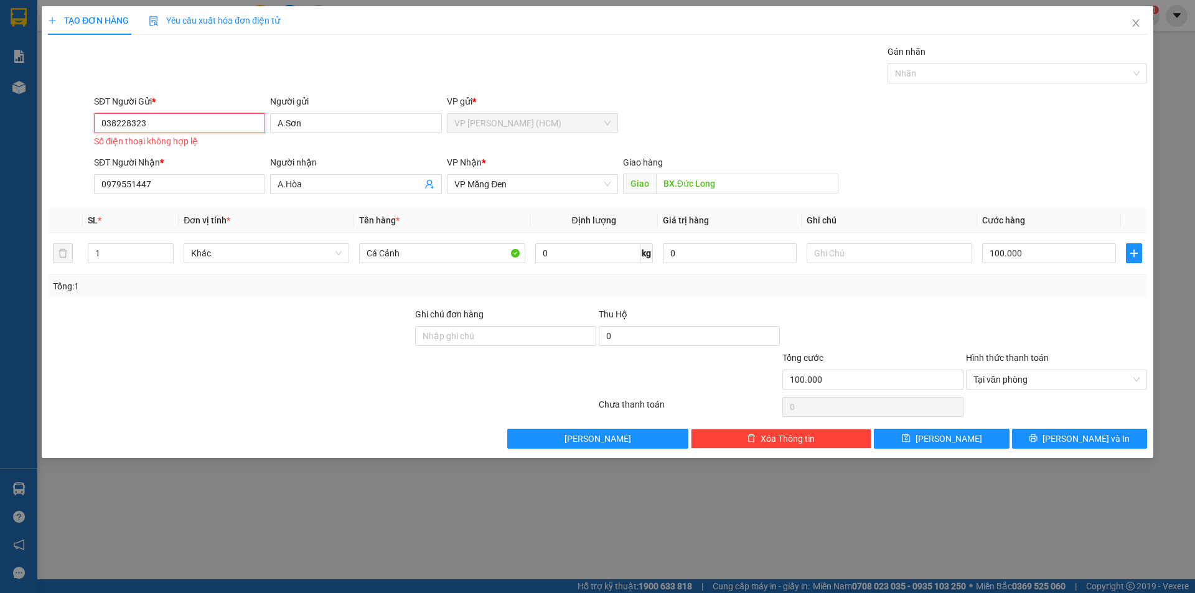
click at [105, 124] on input "038228323" at bounding box center [179, 123] width 171 height 20
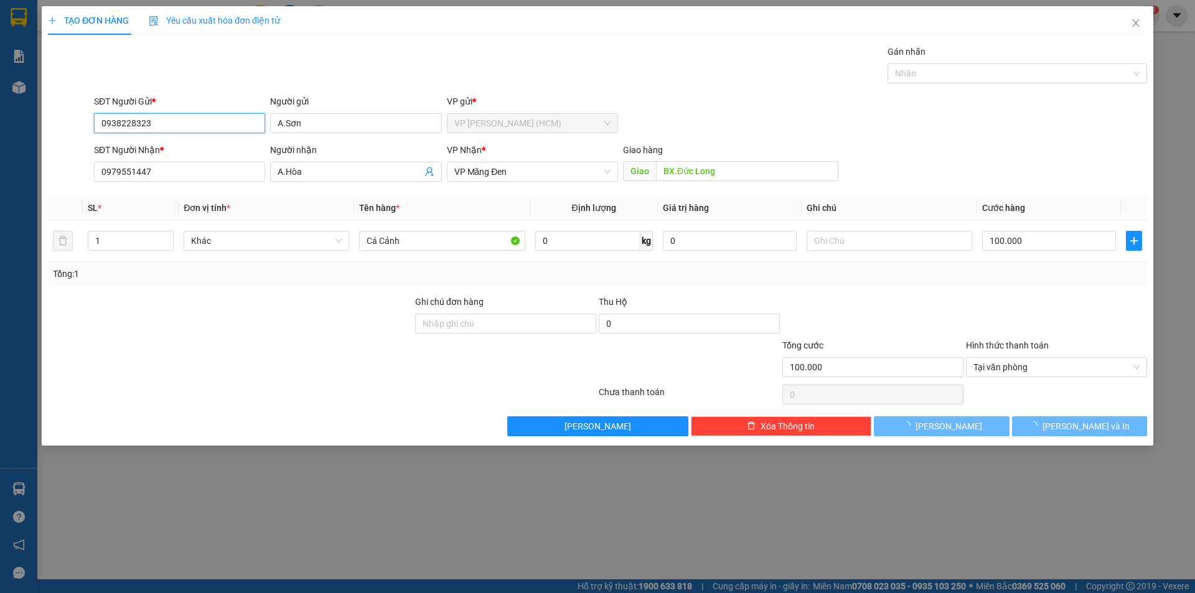
click at [177, 122] on input "0938228323" at bounding box center [179, 123] width 171 height 20
type input "0938228323"
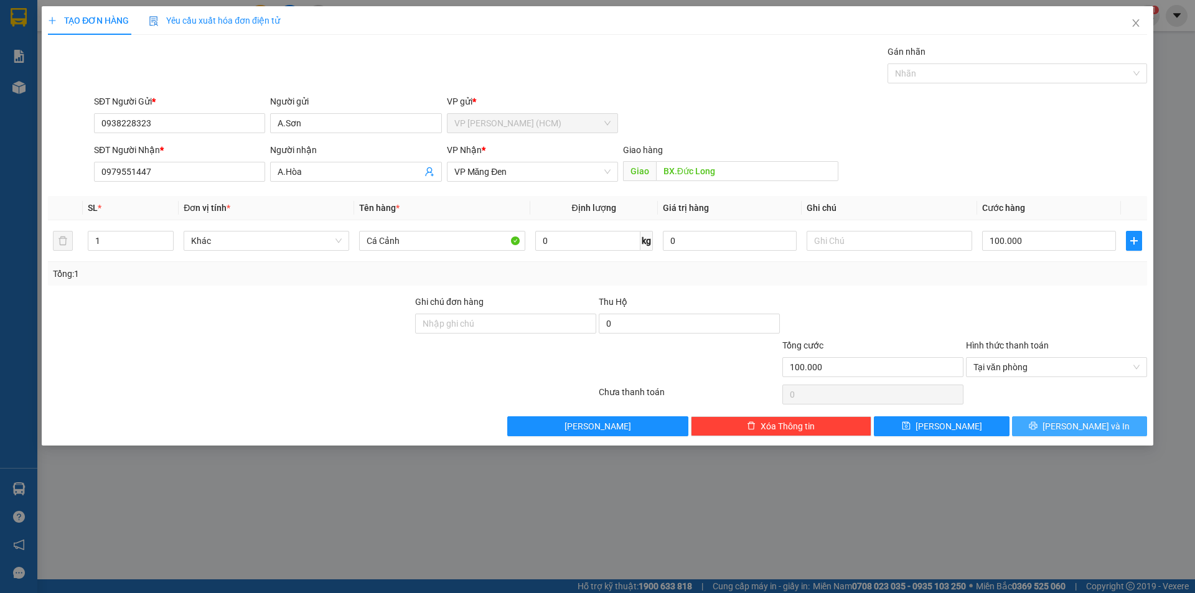
click at [1071, 423] on span "[PERSON_NAME] và In" at bounding box center [1086, 427] width 87 height 14
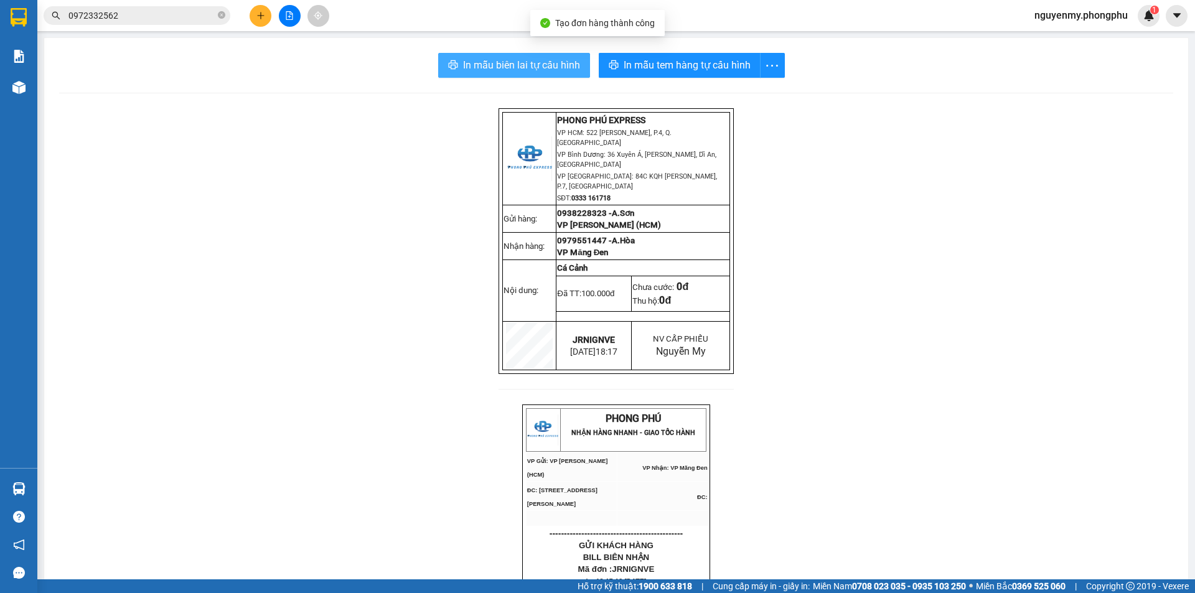
click at [526, 73] on span "In mẫu biên lai tự cấu hình" at bounding box center [521, 65] width 117 height 16
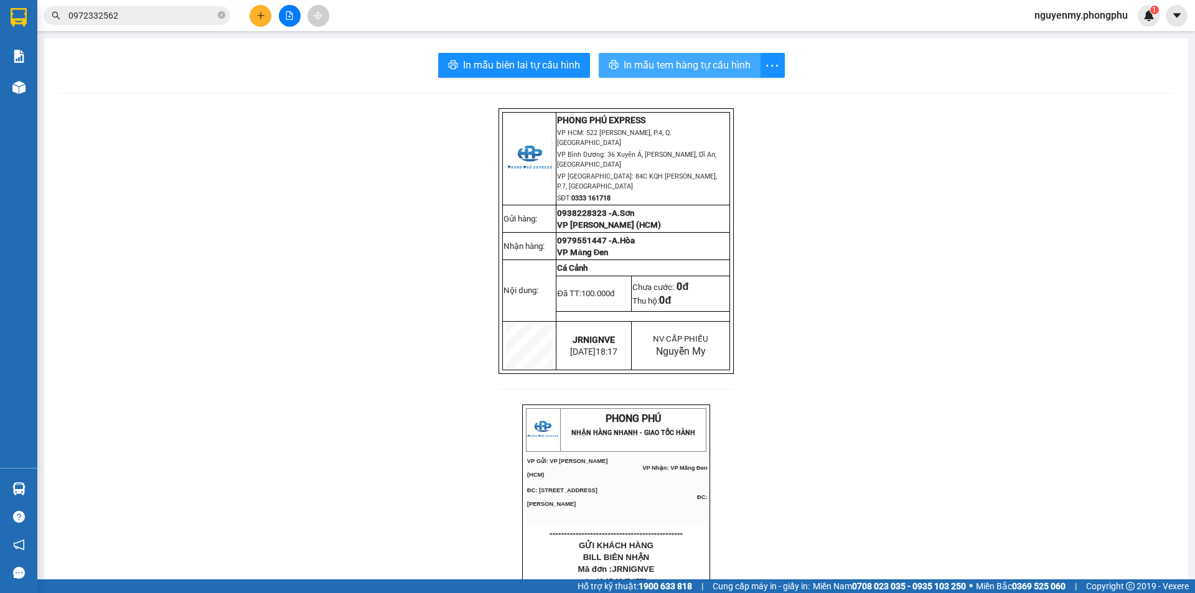
click at [721, 65] on span "In mẫu tem hàng tự cấu hình" at bounding box center [687, 65] width 127 height 16
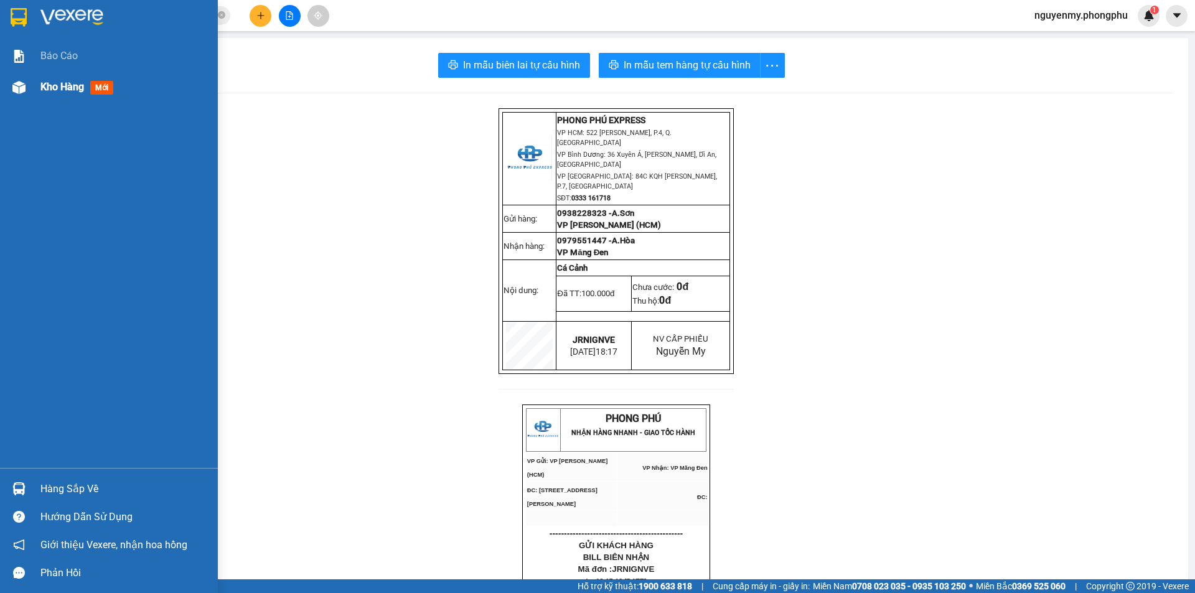
click at [21, 85] on img at bounding box center [18, 87] width 13 height 13
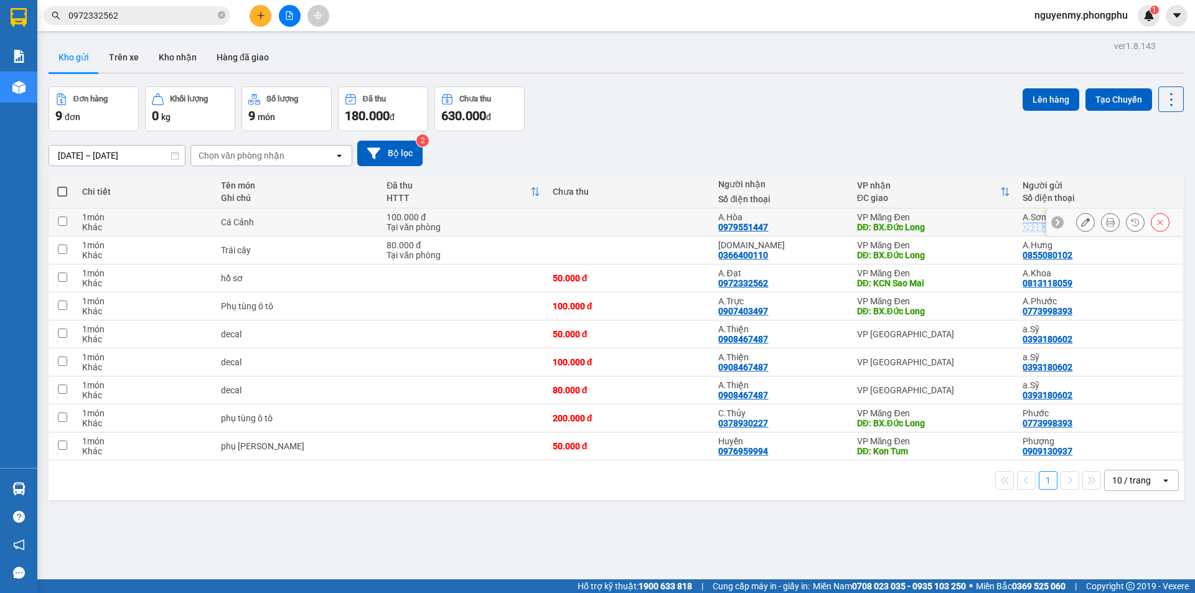
drag, startPoint x: 1013, startPoint y: 223, endPoint x: 1079, endPoint y: 215, distance: 66.4
click at [1085, 215] on tr "1 món Khác Cá Cảnh 100.000 đ Tại văn phòng A.Hòa 0979551447 VP Măng Đen DĐ: BX.…" at bounding box center [616, 223] width 1135 height 28
checkbox input "true"
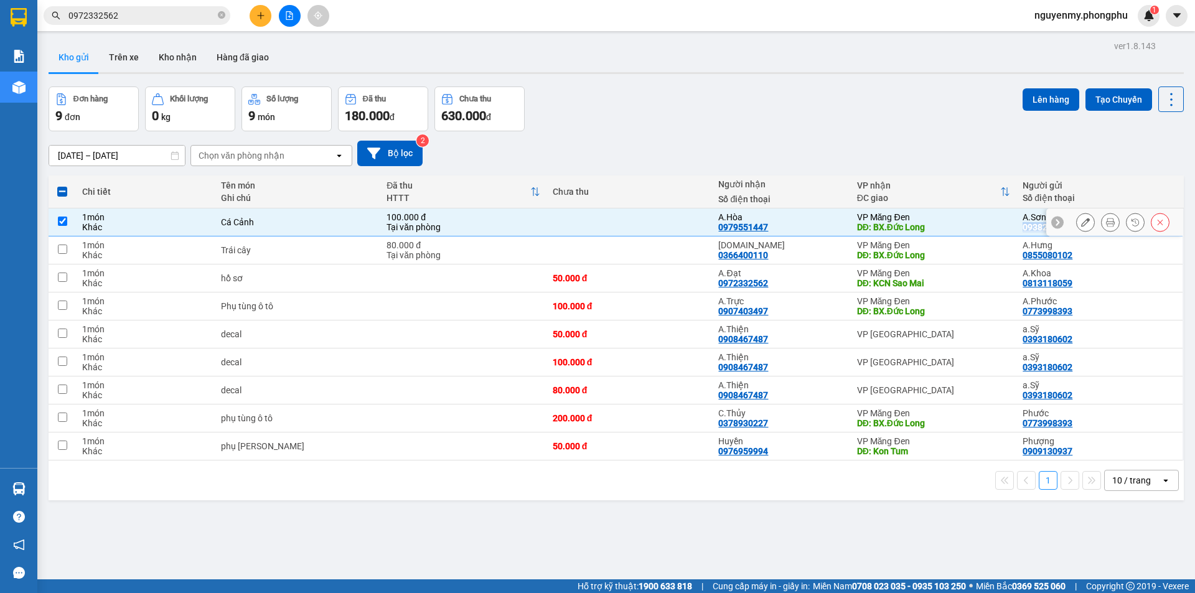
copy tr "0938228323"
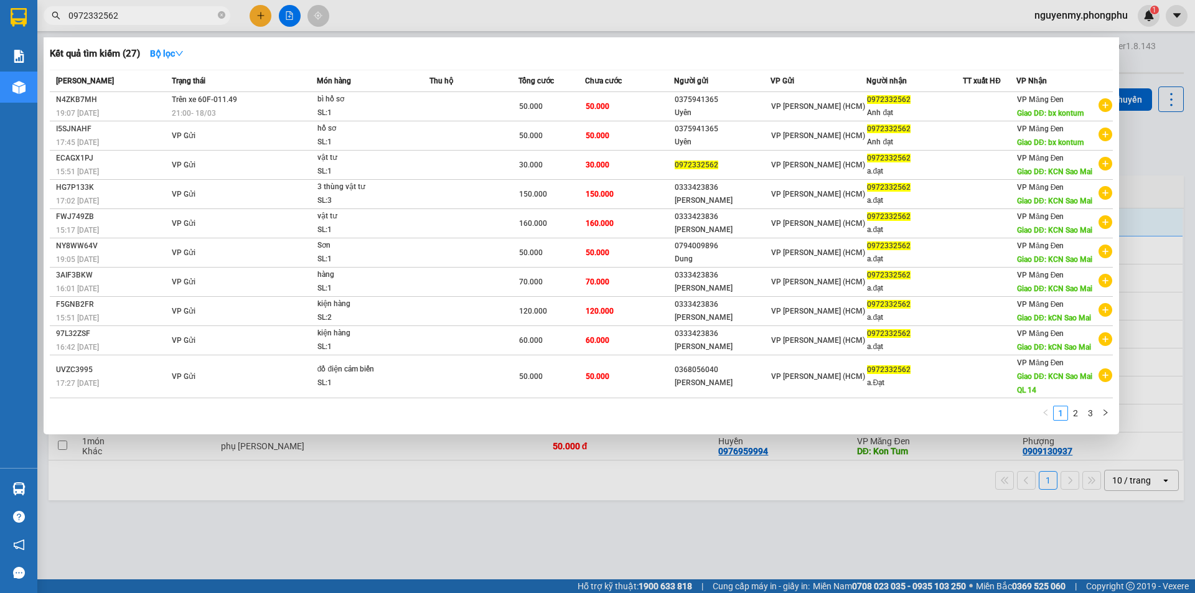
click at [161, 16] on input "0972332562" at bounding box center [141, 16] width 147 height 14
click at [253, 9] on div at bounding box center [597, 296] width 1195 height 593
click at [128, 18] on input "0972332562" at bounding box center [141, 16] width 147 height 14
type input "0"
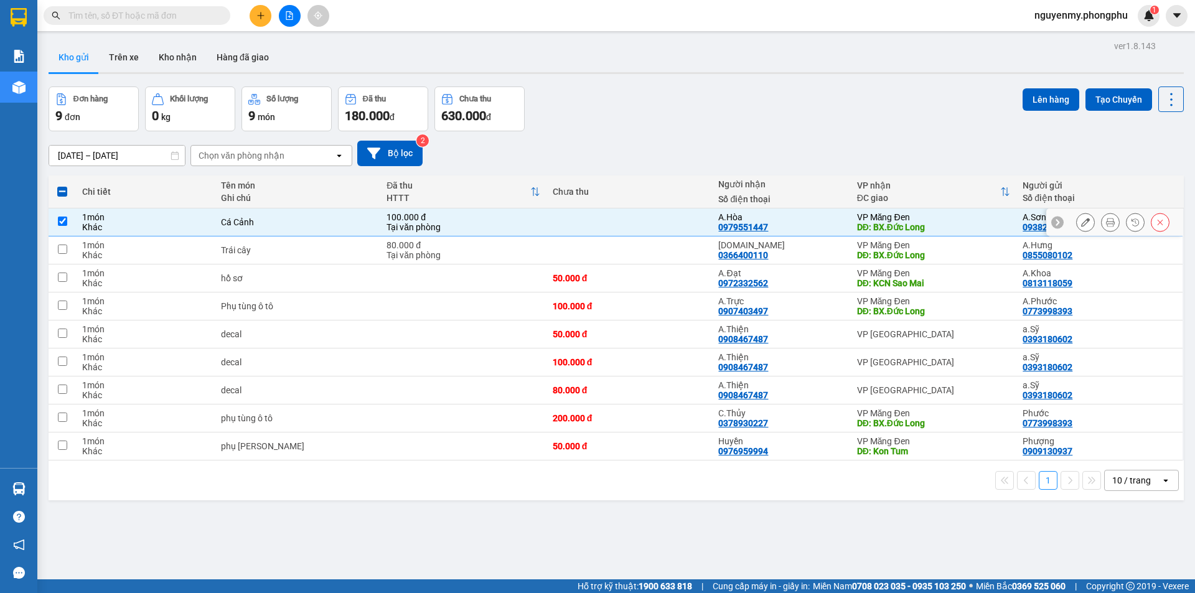
click at [61, 221] on input "checkbox" at bounding box center [62, 221] width 9 height 9
checkbox input "false"
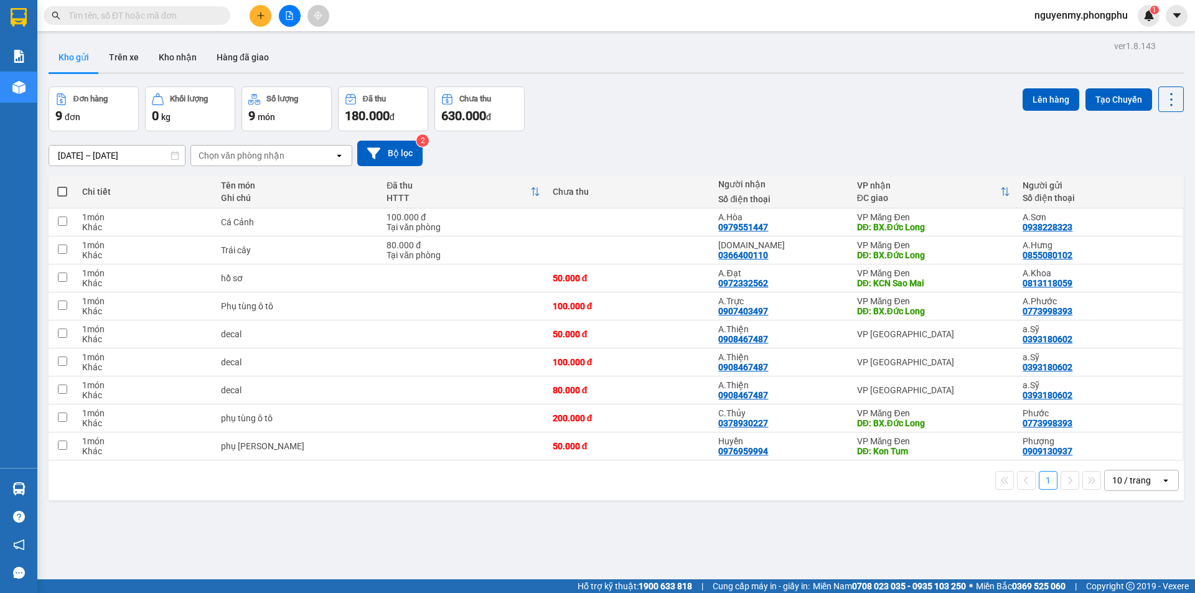
click at [264, 16] on icon "plus" at bounding box center [260, 15] width 9 height 9
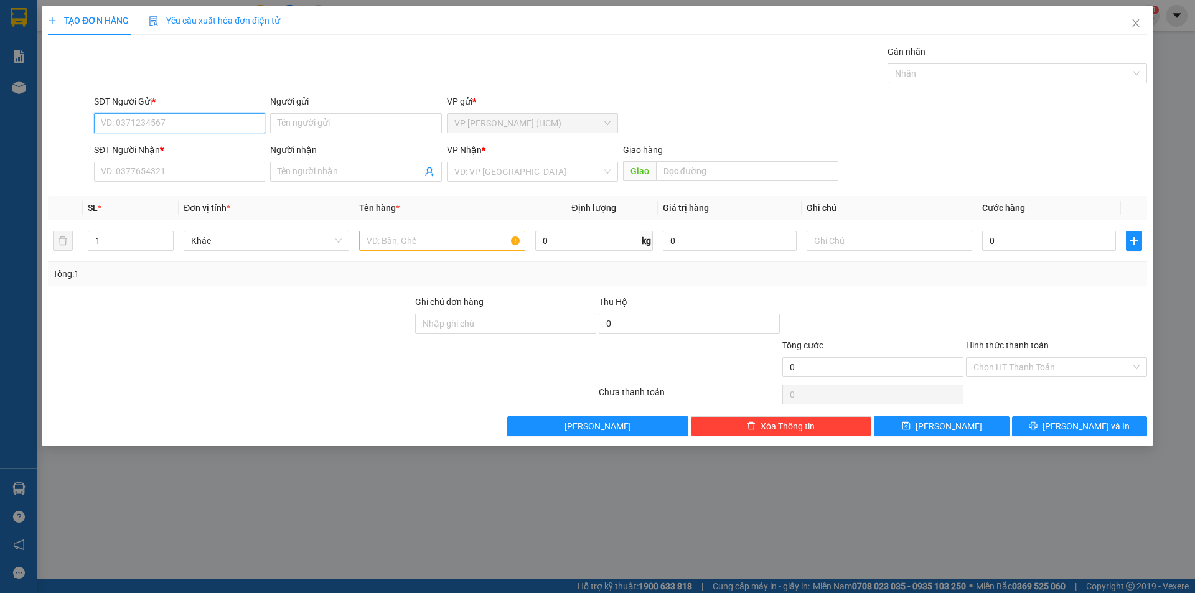
click at [128, 126] on input "SĐT Người Gửi *" at bounding box center [179, 123] width 171 height 20
click at [135, 146] on div "0906790253 - C.Hoa" at bounding box center [179, 148] width 156 height 14
type input "0906790253"
type input "C.Hoa"
type input "0901974437"
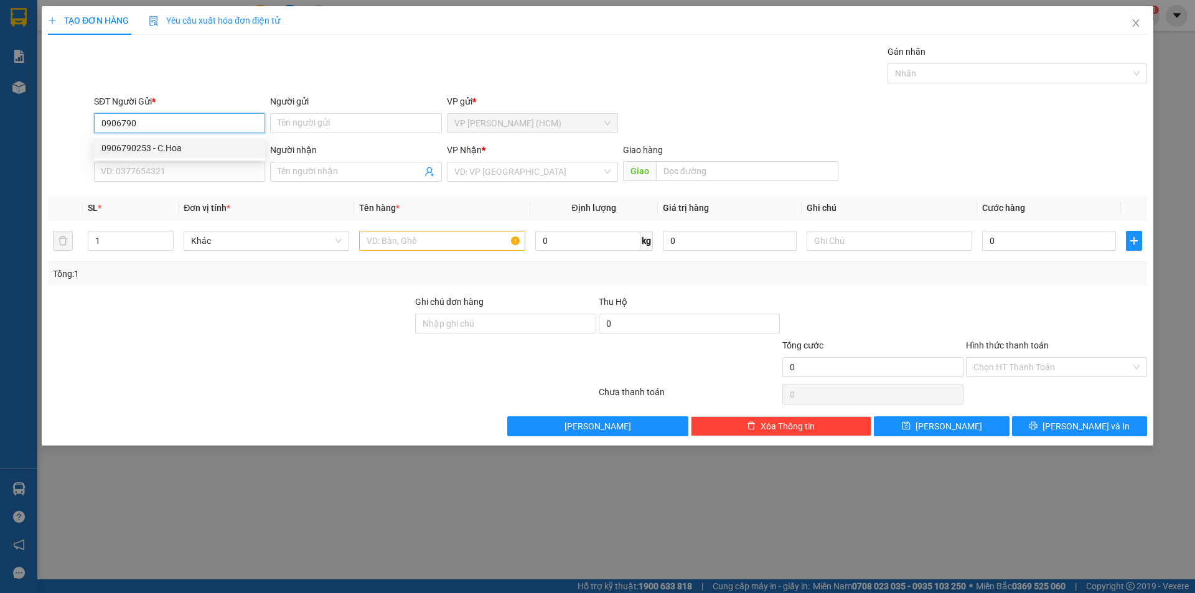
type input "A.Quân"
type input "BX Komtum"
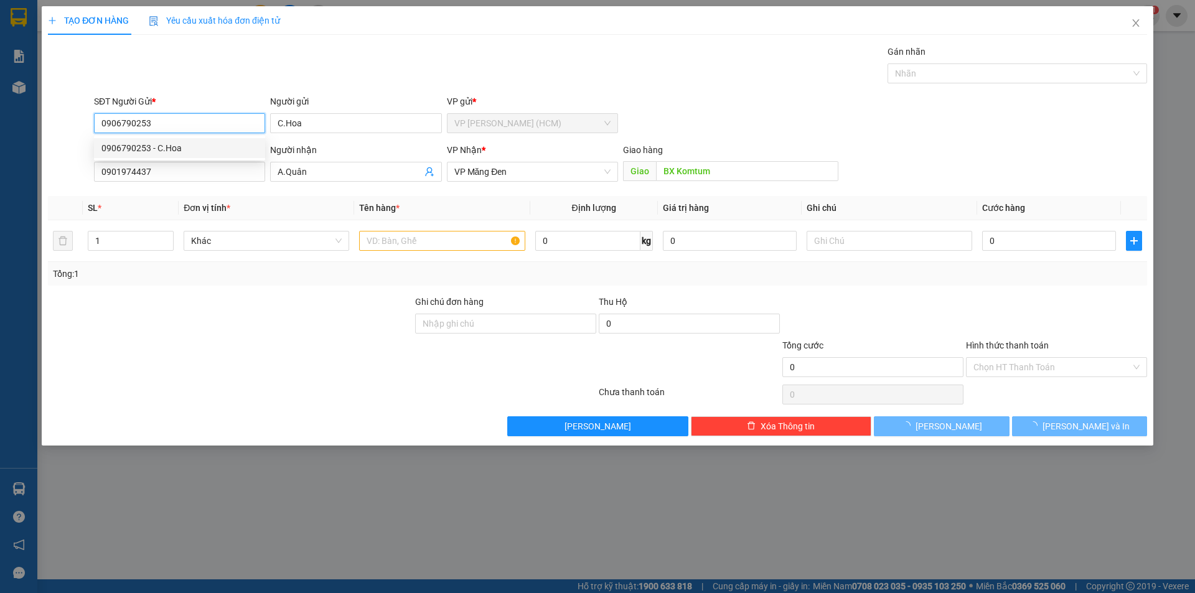
type input "100.000"
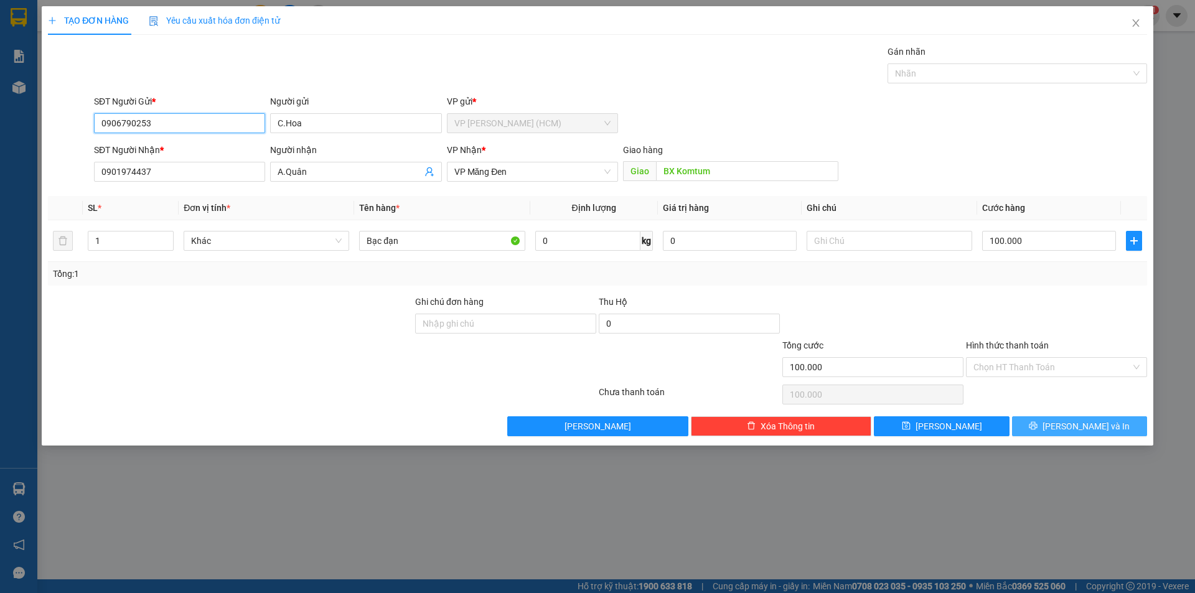
type input "0906790253"
click at [1051, 426] on button "[PERSON_NAME] và In" at bounding box center [1079, 426] width 135 height 20
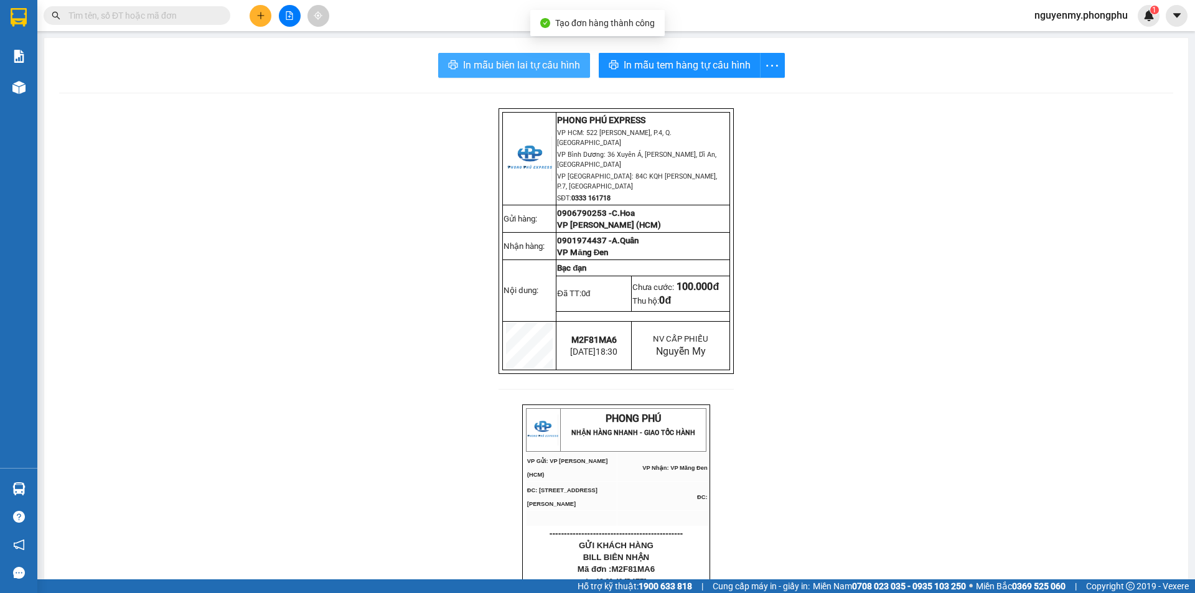
click at [517, 57] on button "In mẫu biên lai tự cấu hình" at bounding box center [514, 65] width 152 height 25
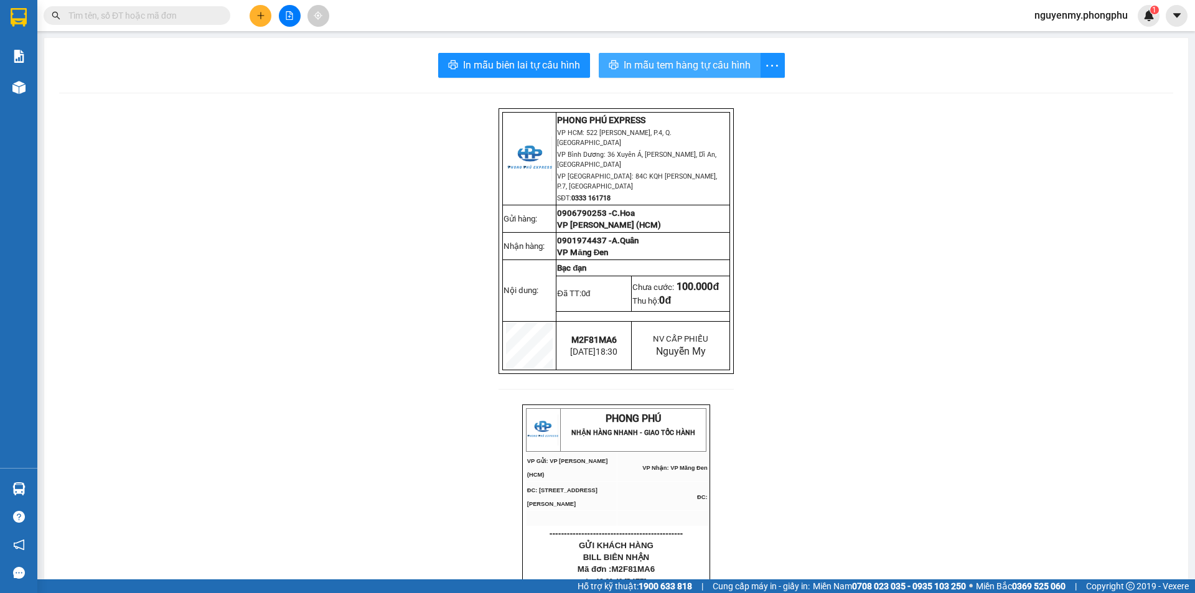
click at [678, 62] on span "In mẫu tem hàng tự cấu hình" at bounding box center [687, 65] width 127 height 16
